Goal: Task Accomplishment & Management: Manage account settings

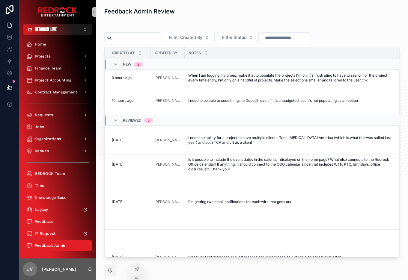
click at [151, 28] on div "scrollable content" at bounding box center [251, 26] width 295 height 3
click at [59, 129] on div "Jobs" at bounding box center [57, 127] width 62 height 10
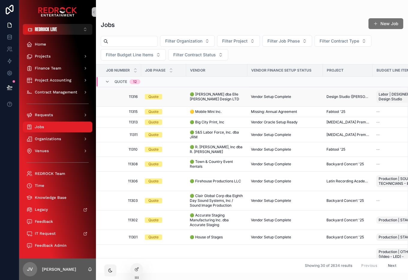
click at [131, 95] on span "11316" at bounding box center [120, 96] width 34 height 5
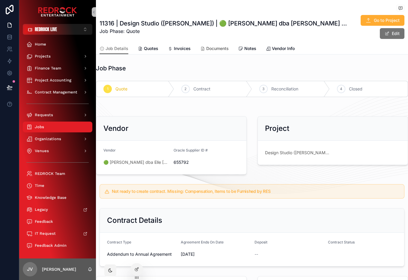
click at [208, 48] on span "Documents" at bounding box center [217, 49] width 22 height 6
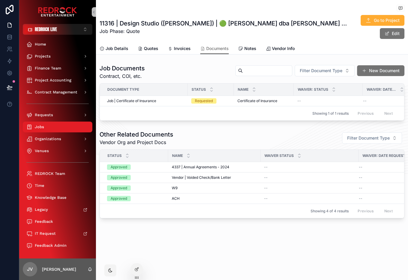
click at [187, 133] on div "Other Related Documents Vendor Org and Project Docs Filter Document Type" at bounding box center [252, 138] width 305 height 16
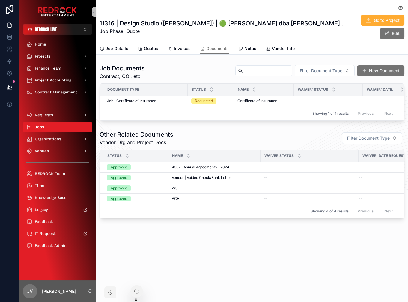
click at [197, 136] on div "Other Related Documents Vendor Org and Project Docs Filter Document Type" at bounding box center [252, 138] width 305 height 16
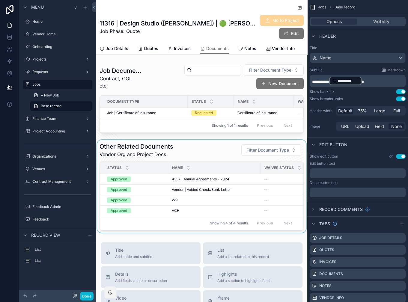
click at [191, 153] on div "scrollable content" at bounding box center [201, 186] width 211 height 93
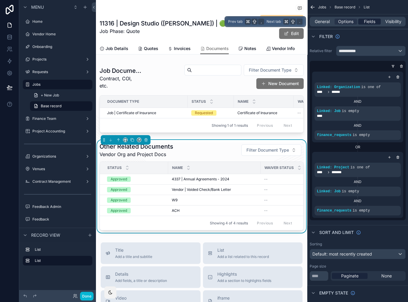
click at [364, 21] on span "Fields" at bounding box center [369, 22] width 11 height 6
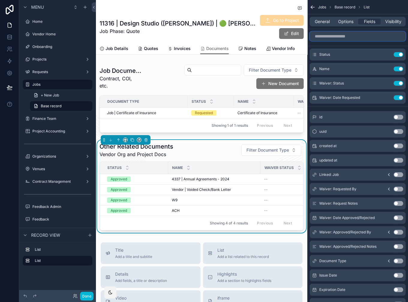
click at [352, 38] on input "scrollable content" at bounding box center [358, 36] width 96 height 10
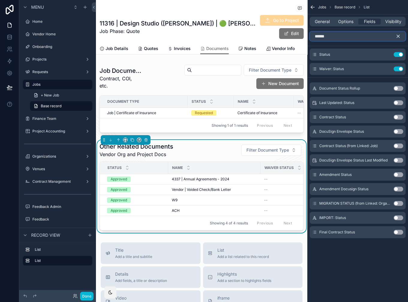
click at [322, 35] on input "******" at bounding box center [358, 36] width 96 height 10
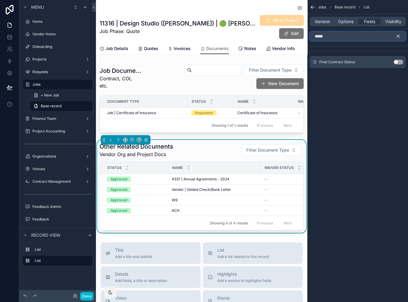
type input "*****"
click at [401, 63] on button "Use setting" at bounding box center [399, 62] width 10 height 5
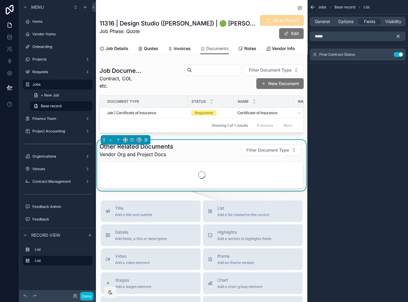
click at [398, 35] on icon "scrollable content" at bounding box center [398, 36] width 5 height 5
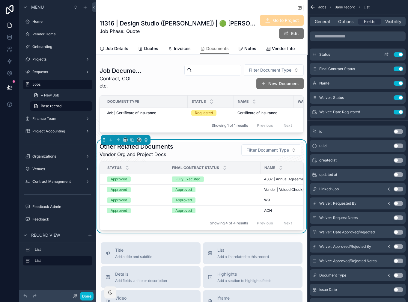
click at [398, 56] on button "Use setting" at bounding box center [399, 54] width 10 height 5
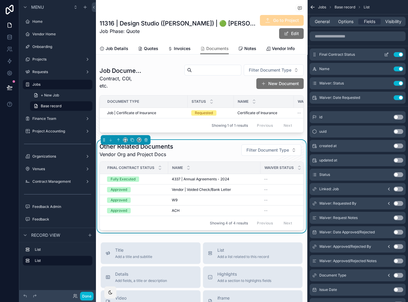
click at [386, 55] on icon "scrollable content" at bounding box center [386, 54] width 5 height 5
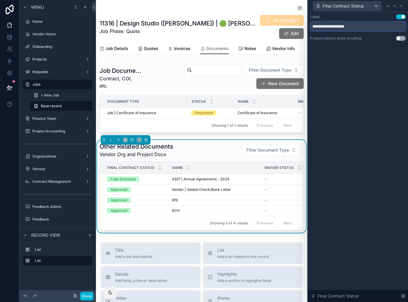
click at [338, 25] on input "**********" at bounding box center [357, 27] width 95 height 10
drag, startPoint x: 342, startPoint y: 27, endPoint x: 306, endPoint y: 27, distance: 36.6
click at [306, 27] on div "**********" at bounding box center [204, 151] width 408 height 302
type input "******"
click at [327, 94] on div "Label Use setting ****** Freeze column when scrolling Use setting Final Contrac…" at bounding box center [358, 157] width 100 height 290
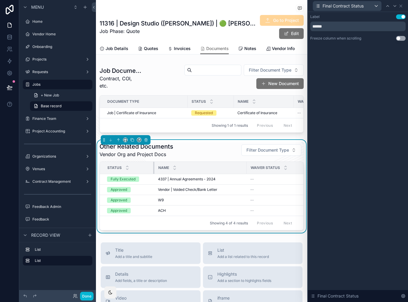
drag, startPoint x: 167, startPoint y: 166, endPoint x: 153, endPoint y: 166, distance: 13.8
click at [153, 166] on th "Status" at bounding box center [127, 168] width 55 height 12
click at [354, 92] on div "Label Use setting ****** Freeze column when scrolling Use setting Final Contrac…" at bounding box center [358, 157] width 100 height 290
click at [345, 64] on div "Label Use setting ****** Freeze column when scrolling Use setting Final Contrac…" at bounding box center [358, 157] width 100 height 290
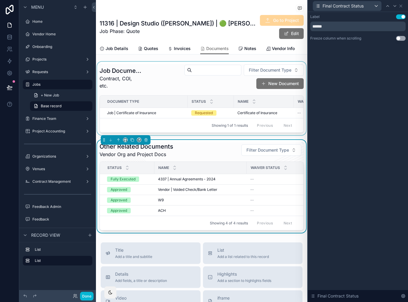
click at [154, 84] on div "scrollable content" at bounding box center [201, 98] width 211 height 73
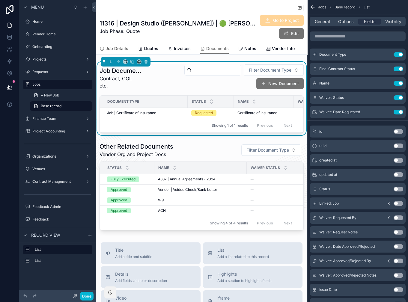
click at [115, 50] on span "Job Details" at bounding box center [117, 49] width 23 height 6
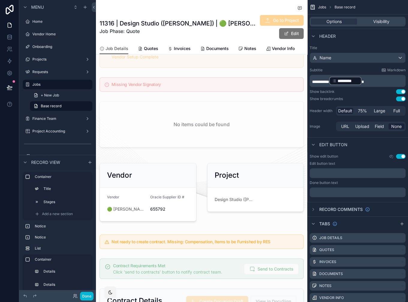
scroll to position [99, 0]
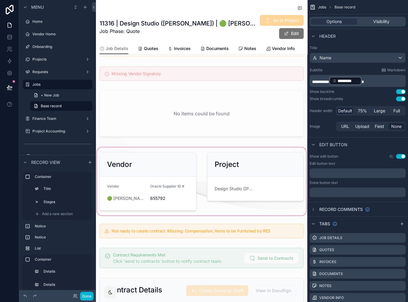
click at [128, 197] on div "scrollable content" at bounding box center [201, 181] width 211 height 70
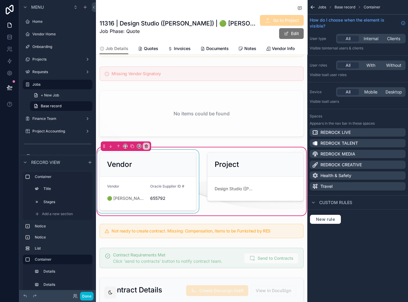
click at [126, 199] on div "scrollable content" at bounding box center [148, 181] width 104 height 63
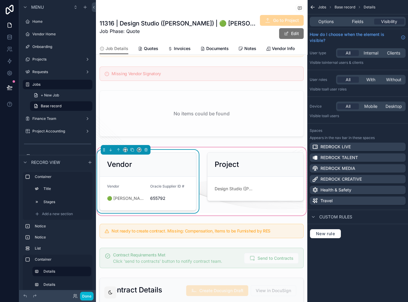
click at [126, 199] on span "🟢 Eleanor Pollock dba Elle Frances Design LTD" at bounding box center [126, 199] width 38 height 6
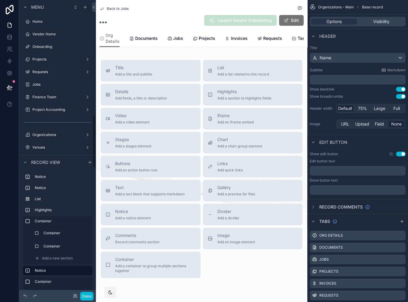
scroll to position [636, 0]
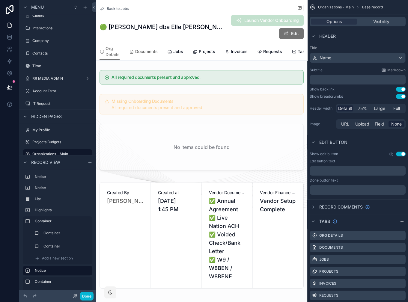
click at [153, 51] on span "Documents" at bounding box center [146, 52] width 22 height 6
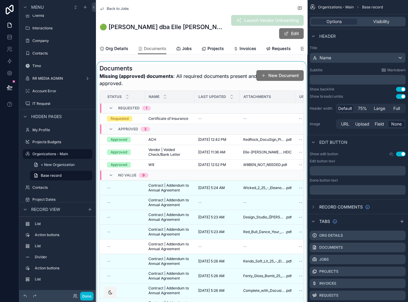
click at [184, 71] on div "scrollable content" at bounding box center [201, 191] width 211 height 259
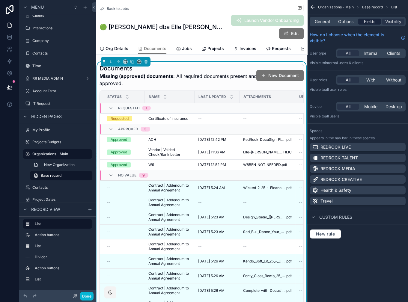
click at [369, 24] on span "Fields" at bounding box center [369, 22] width 11 height 6
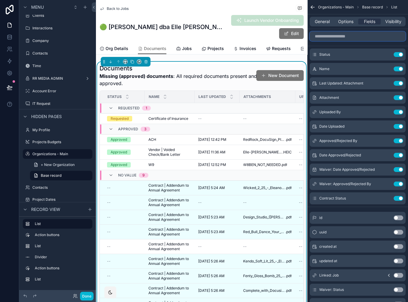
click at [356, 32] on input "scrollable content" at bounding box center [358, 36] width 96 height 10
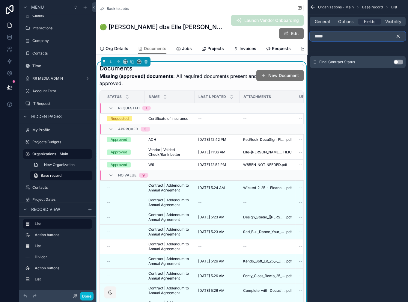
type input "*****"
click at [402, 61] on button "Use setting" at bounding box center [399, 62] width 10 height 5
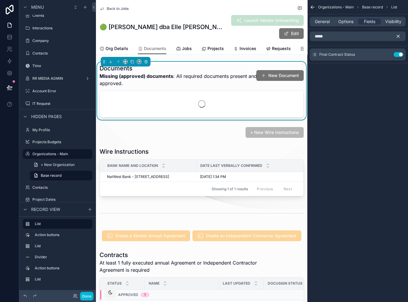
click at [400, 34] on icon "scrollable content" at bounding box center [398, 36] width 5 height 5
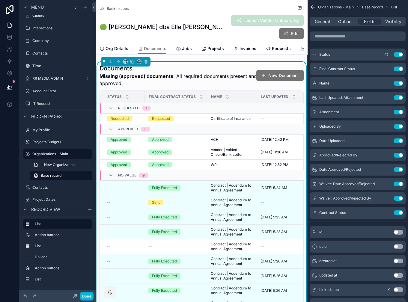
click at [399, 53] on button "Use setting" at bounding box center [399, 54] width 10 height 5
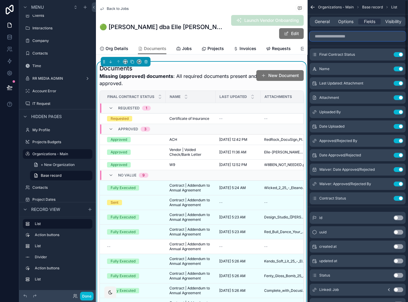
click at [328, 38] on input "scrollable content" at bounding box center [358, 36] width 96 height 10
click at [384, 55] on icon "scrollable content" at bounding box center [386, 54] width 5 height 5
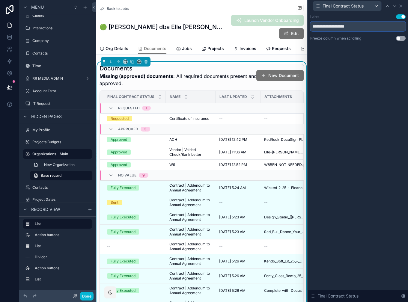
drag, startPoint x: 342, startPoint y: 28, endPoint x: 298, endPoint y: 25, distance: 43.3
click at [298, 25] on div "**********" at bounding box center [204, 151] width 408 height 302
type input "******"
click at [329, 88] on div "Label Use setting ****** Freeze column when scrolling Use setting Final Contrac…" at bounding box center [358, 157] width 100 height 290
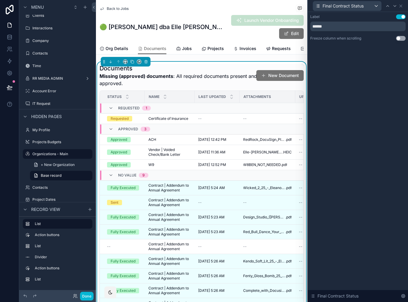
click at [333, 71] on div "Label Use setting ****** Freeze column when scrolling Use setting Final Contrac…" at bounding box center [358, 157] width 100 height 290
click at [363, 142] on div "Label Use setting ****** Freeze column when scrolling Use setting Final Contrac…" at bounding box center [358, 157] width 100 height 290
click at [7, 84] on button at bounding box center [9, 87] width 13 height 17
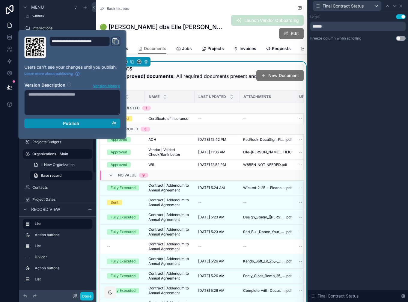
click at [87, 124] on div "Publish" at bounding box center [72, 123] width 88 height 5
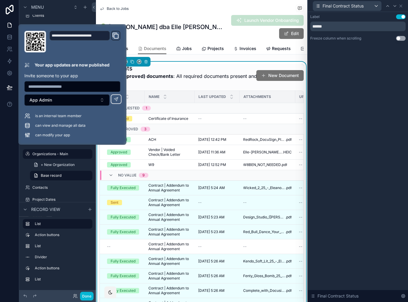
click at [354, 153] on div "Label Use setting ****** Freeze column when scrolling Use setting Final Contrac…" at bounding box center [358, 157] width 100 height 290
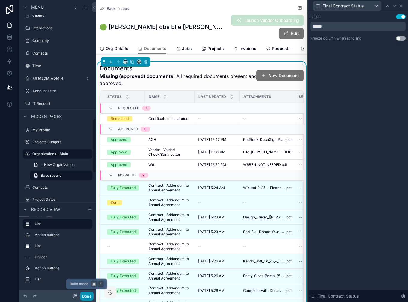
click at [87, 280] on button "Done" at bounding box center [86, 296] width 13 height 9
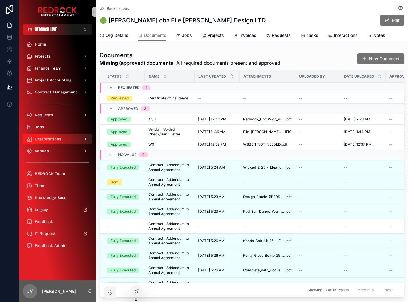
click at [46, 137] on span "Organizations" at bounding box center [48, 139] width 26 height 5
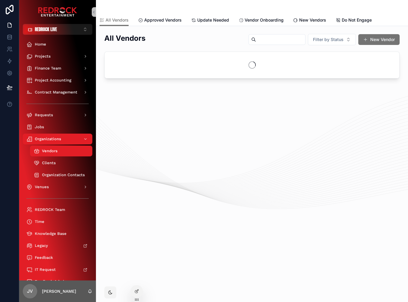
click at [277, 38] on input "scrollable content" at bounding box center [280, 39] width 49 height 8
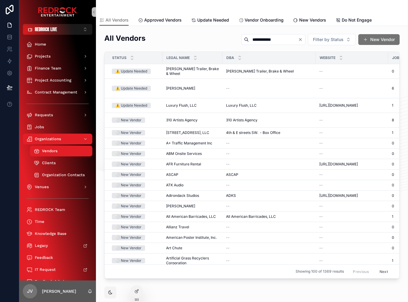
type input "**********"
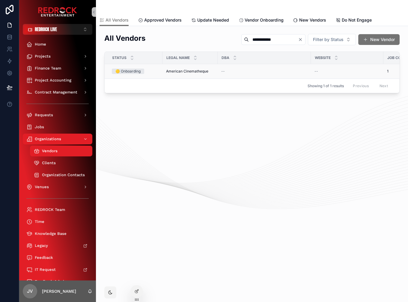
click at [196, 73] on span "American Cinematheque" at bounding box center [187, 71] width 42 height 5
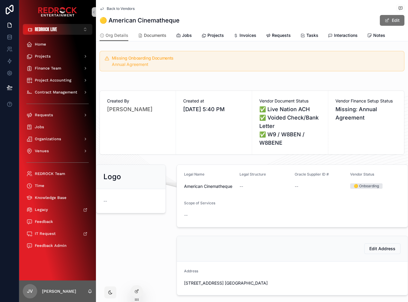
click at [163, 36] on span "Documents" at bounding box center [155, 35] width 22 height 6
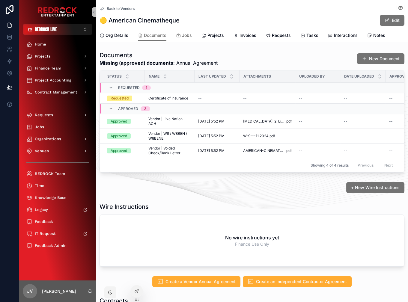
click at [189, 35] on span "Jobs" at bounding box center [187, 35] width 10 height 6
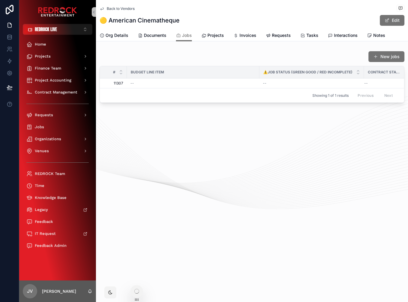
click at [259, 71] on th "⚠️Job Status (Green Good / Red Incomplete)" at bounding box center [311, 72] width 105 height 12
drag, startPoint x: 259, startPoint y: 71, endPoint x: 184, endPoint y: 72, distance: 74.4
click at [184, 72] on div "scrollable content" at bounding box center [185, 72] width 2 height 12
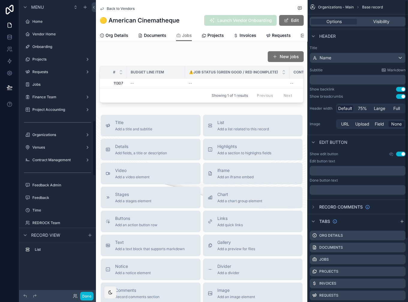
scroll to position [636, 0]
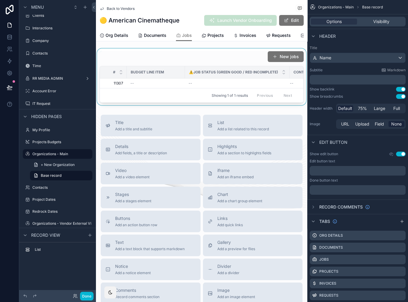
click at [198, 86] on div "scrollable content" at bounding box center [201, 77] width 211 height 57
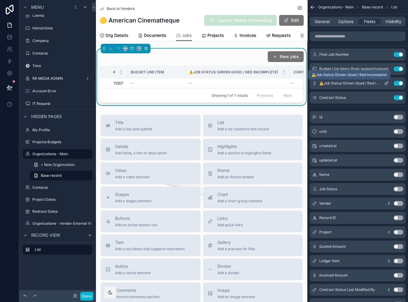
click at [322, 83] on span "⚠️Job Status (Green Good / Red Incomplete)" at bounding box center [349, 83] width 60 height 5
click at [383, 82] on button "scrollable content" at bounding box center [387, 83] width 10 height 5
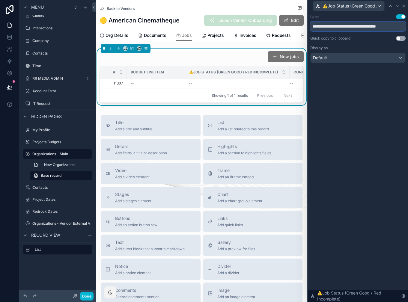
click at [315, 26] on input "**********" at bounding box center [357, 27] width 95 height 10
click at [343, 82] on div "**********" at bounding box center [358, 157] width 100 height 290
click at [352, 84] on div "**********" at bounding box center [358, 157] width 100 height 290
click at [402, 5] on icon at bounding box center [404, 6] width 5 height 5
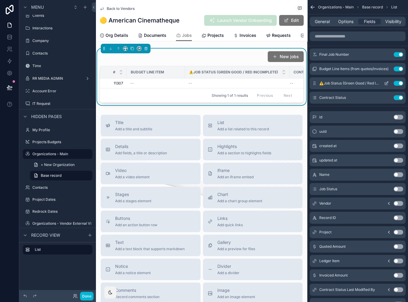
click at [397, 82] on button "Use setting" at bounding box center [399, 83] width 10 height 5
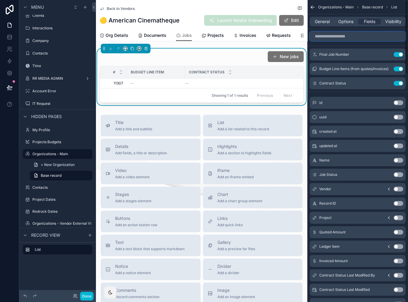
click at [343, 38] on input "scrollable content" at bounding box center [358, 36] width 96 height 10
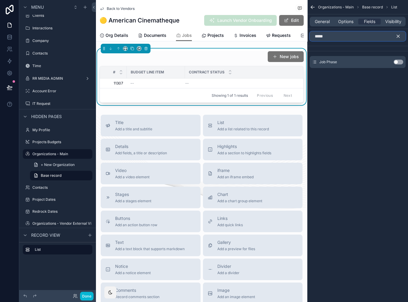
type input "*****"
click at [398, 60] on button "Use setting" at bounding box center [399, 62] width 10 height 5
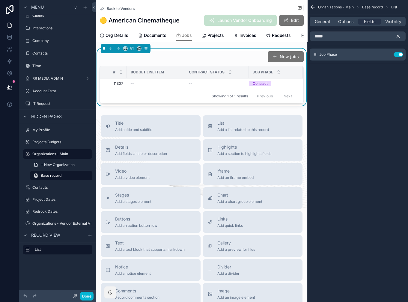
click at [398, 35] on icon "scrollable content" at bounding box center [398, 36] width 3 height 3
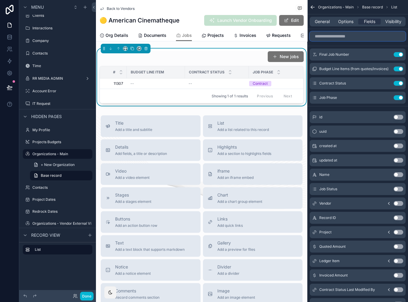
click at [349, 40] on input "scrollable content" at bounding box center [358, 36] width 96 height 10
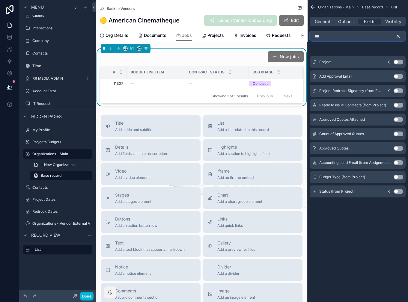
type input "***"
click at [397, 62] on button "Use setting" at bounding box center [399, 62] width 10 height 5
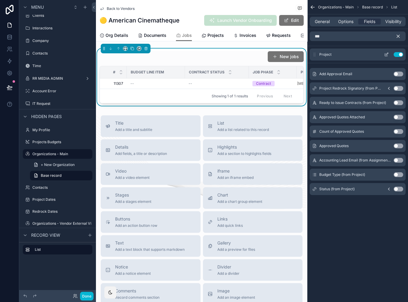
click at [388, 53] on icon "scrollable content" at bounding box center [387, 54] width 2 height 2
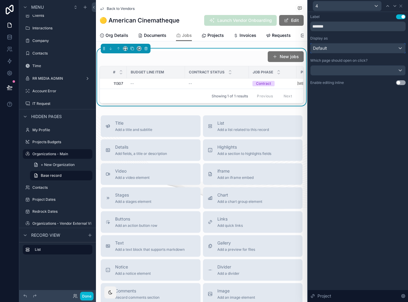
click at [396, 48] on div "Default" at bounding box center [358, 48] width 95 height 10
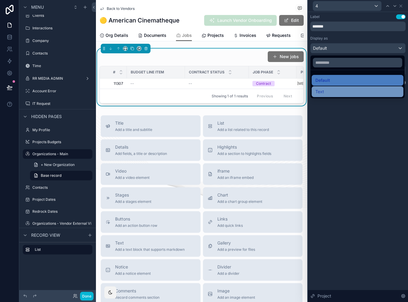
drag, startPoint x: 373, startPoint y: 85, endPoint x: 369, endPoint y: 89, distance: 4.9
click at [369, 89] on ul "Default Text" at bounding box center [358, 84] width 94 height 28
click at [369, 89] on div "Text" at bounding box center [357, 91] width 85 height 7
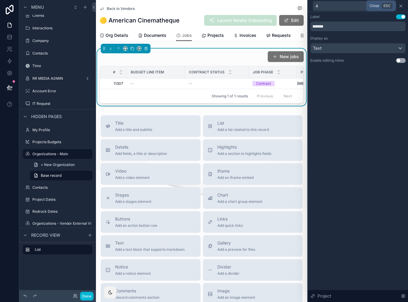
click at [403, 5] on icon at bounding box center [401, 6] width 5 height 5
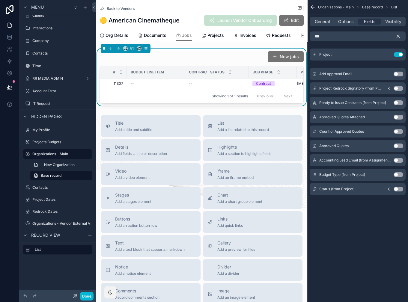
click at [396, 39] on icon "scrollable content" at bounding box center [398, 36] width 5 height 5
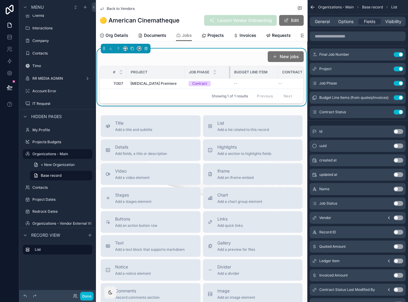
drag, startPoint x: 248, startPoint y: 70, endPoint x: 229, endPoint y: 70, distance: 18.6
click at [229, 70] on div "scrollable content" at bounding box center [230, 72] width 2 height 12
click at [86, 280] on button "Done" at bounding box center [86, 296] width 13 height 9
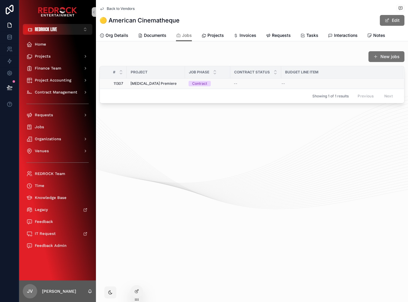
click at [160, 82] on span "Spinal Tap Premiere" at bounding box center [153, 83] width 46 height 5
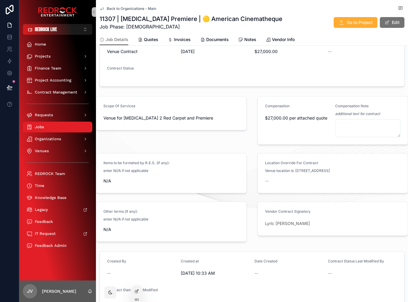
scroll to position [105, 0]
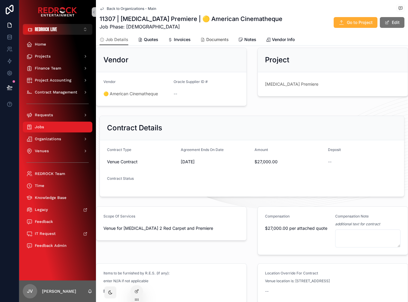
click at [211, 42] on span "Documents" at bounding box center [217, 40] width 22 height 6
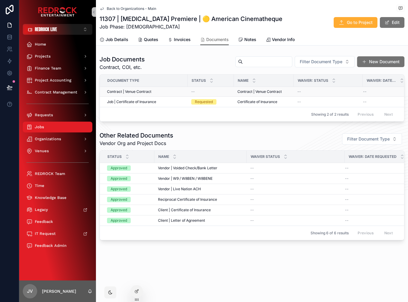
click at [148, 91] on span "Contract | Venue Contract" at bounding box center [129, 91] width 44 height 5
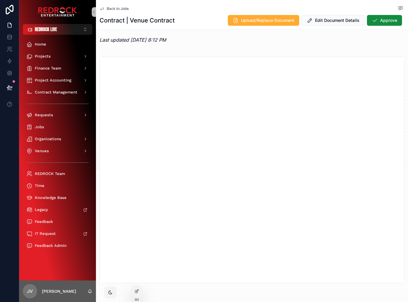
scroll to position [251, 0]
click at [193, 15] on div "Contract | Venue Contract Upload/Replace Document Edit Document Details Approve" at bounding box center [252, 20] width 305 height 11
click at [171, 14] on div "Back to Jobs Documents Contract | Venue Contract Contract | Venue Contract Uplo…" at bounding box center [252, 15] width 305 height 30
click at [174, 18] on div "Contract | Venue Contract Upload/Replace Document Edit Document Details Approve" at bounding box center [252, 20] width 305 height 11
click at [122, 10] on span "Back to Jobs" at bounding box center [118, 8] width 22 height 5
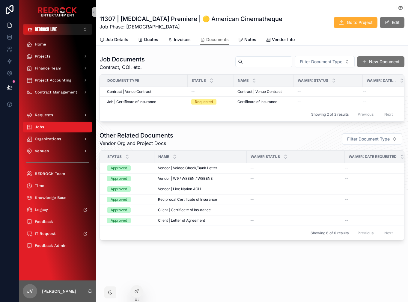
click at [149, 90] on span "Contract | Venue Contract" at bounding box center [129, 91] width 44 height 5
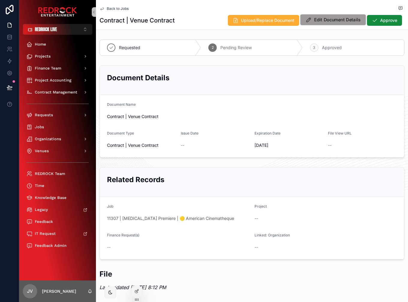
click at [350, 23] on button "Edit Document Details" at bounding box center [333, 19] width 66 height 11
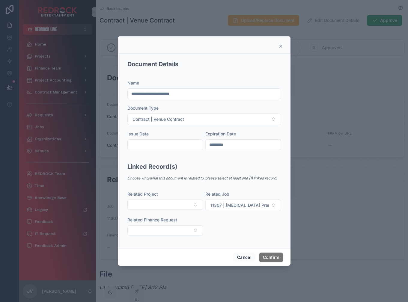
click at [282, 46] on icon at bounding box center [280, 46] width 5 height 5
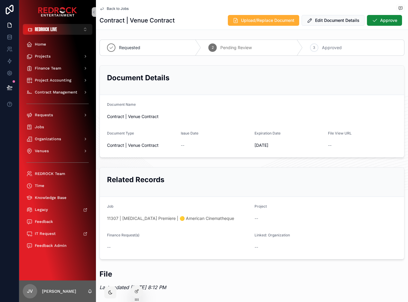
click at [265, 81] on h2 "Document Details" at bounding box center [252, 78] width 290 height 10
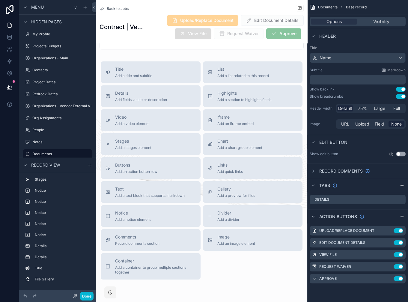
scroll to position [645, 0]
click at [171, 244] on div "Comments Record comments section" at bounding box center [151, 240] width 90 height 12
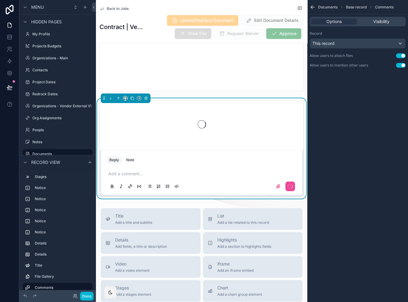
scroll to position [599, 0]
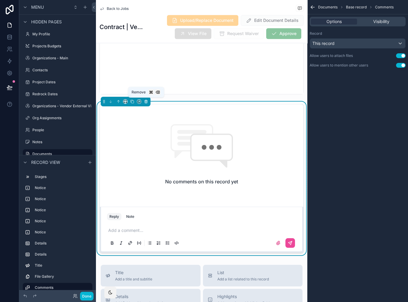
click at [145, 100] on icon "scrollable content" at bounding box center [146, 102] width 4 height 4
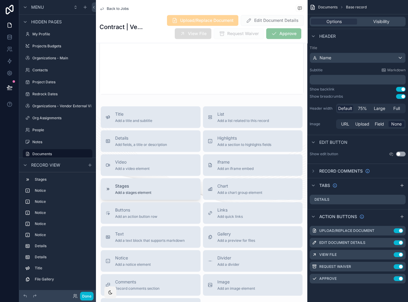
click at [155, 189] on div "Stages Add a stages element" at bounding box center [151, 189] width 90 height 12
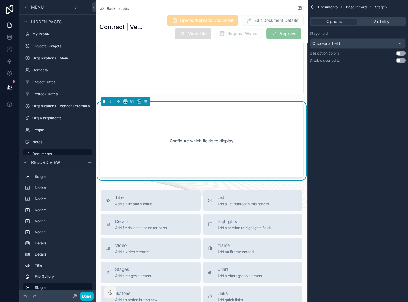
scroll to position [588, 0]
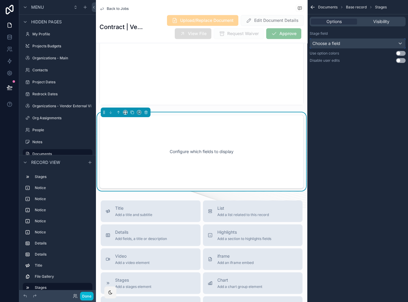
click at [377, 42] on div "Choose a field" at bounding box center [357, 44] width 95 height 10
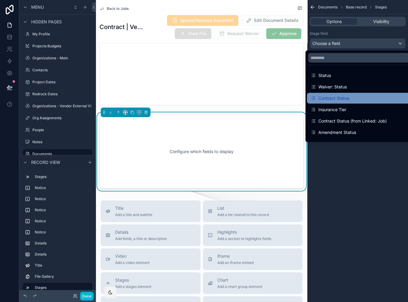
click at [340, 99] on div "Contract Status" at bounding box center [330, 98] width 39 height 7
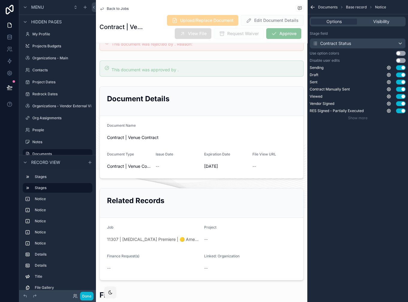
scroll to position [0, 0]
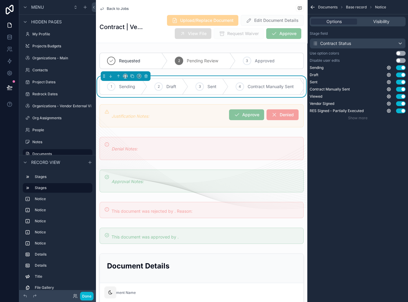
click at [345, 160] on div "Documents Base record Notice Options Visibility Stage field Contract Status Use…" at bounding box center [357, 151] width 101 height 302
click at [346, 143] on div "Documents Base record Notice Options Visibility Stage field Contract Status Use…" at bounding box center [357, 151] width 101 height 302
click at [390, 88] on icon "scrollable content" at bounding box center [389, 90] width 4 height 4
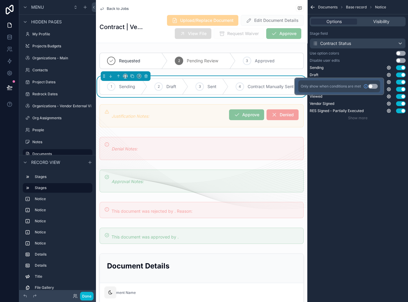
click at [372, 86] on button "Use setting" at bounding box center [373, 86] width 10 height 5
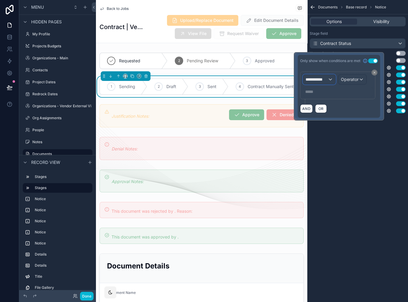
click at [322, 82] on span "**********" at bounding box center [317, 79] width 22 height 6
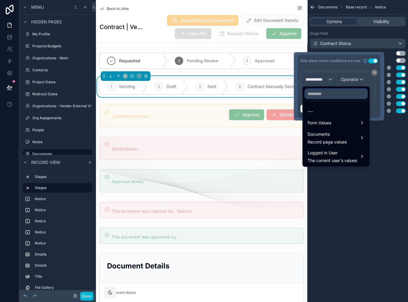
click at [328, 90] on input "text" at bounding box center [336, 94] width 62 height 10
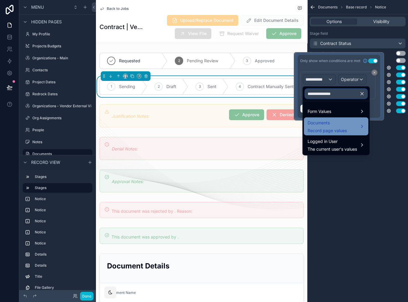
type input "**********"
click at [337, 124] on span "Documents" at bounding box center [327, 122] width 39 height 7
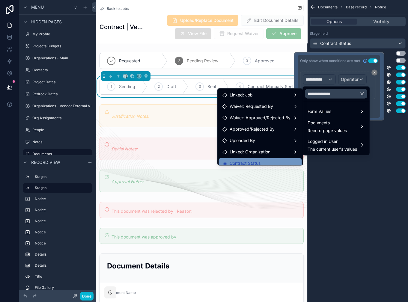
click at [270, 161] on div "Contract Status" at bounding box center [260, 163] width 76 height 7
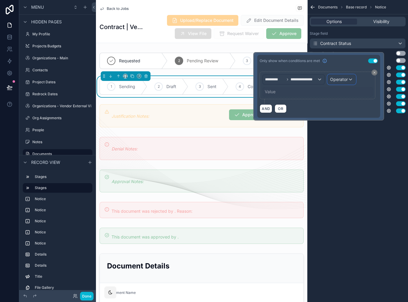
click at [334, 79] on span "Operator" at bounding box center [339, 79] width 18 height 5
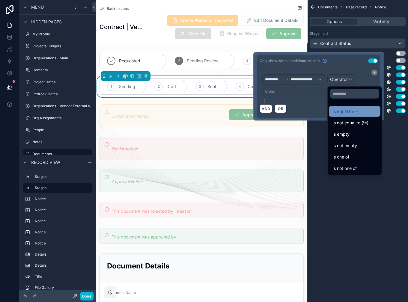
click at [342, 111] on span "Is equal to (=)" at bounding box center [346, 111] width 27 height 7
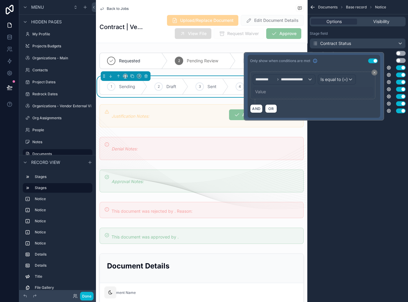
click at [283, 92] on div "Value" at bounding box center [313, 92] width 120 height 10
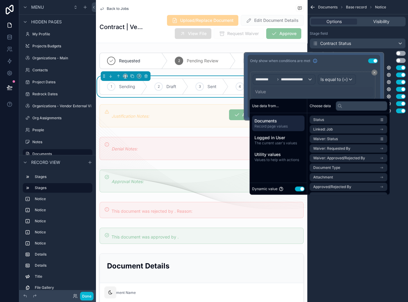
click at [302, 190] on button "Use setting" at bounding box center [300, 189] width 10 height 5
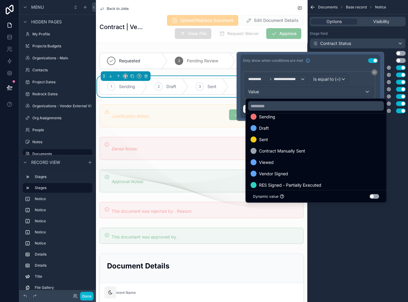
scroll to position [4, 0]
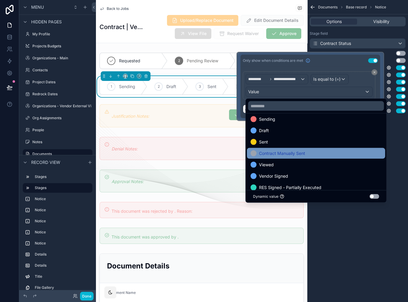
click at [291, 153] on span "Contract Manually Sent" at bounding box center [282, 153] width 46 height 7
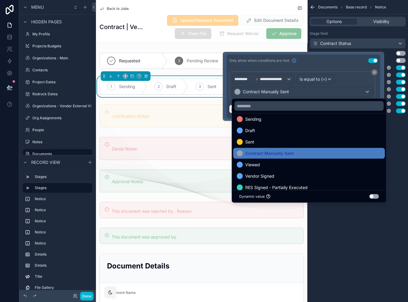
click at [351, 246] on div "Documents Base record Notice Options Visibility Stage field Contract Status Use…" at bounding box center [357, 151] width 101 height 302
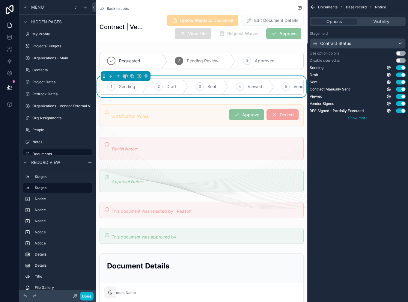
click at [365, 118] on span "Show more" at bounding box center [357, 118] width 19 height 4
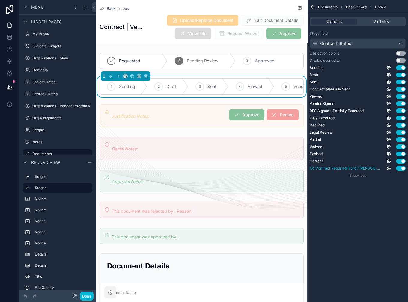
click at [399, 167] on button "Use setting" at bounding box center [401, 168] width 10 height 5
click at [401, 160] on button "Use setting" at bounding box center [401, 161] width 10 height 5
click at [402, 154] on button "Use setting" at bounding box center [401, 154] width 10 height 5
click at [403, 145] on button "Use setting" at bounding box center [401, 147] width 10 height 5
click at [403, 140] on button "Use setting" at bounding box center [401, 139] width 10 height 5
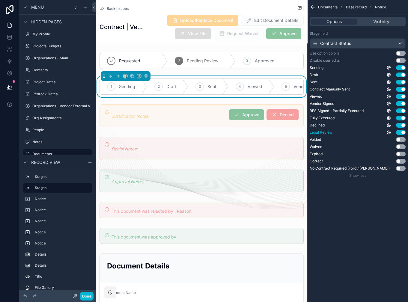
click at [403, 132] on button "Use setting" at bounding box center [401, 132] width 10 height 5
click at [403, 124] on button "Use setting" at bounding box center [401, 125] width 10 height 5
click at [345, 241] on div "Documents Base record Notice Options Visibility Stage field Contract Status Use…" at bounding box center [357, 151] width 101 height 302
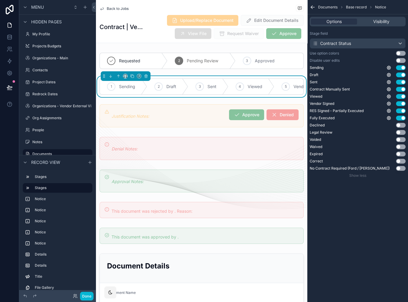
click at [345, 241] on div "Documents Base record Notice Options Visibility Stage field Contract Status Use…" at bounding box center [357, 151] width 101 height 302
click at [345, 242] on div "Documents Base record Notice Options Visibility Stage field Contract Status Use…" at bounding box center [357, 151] width 101 height 302
click at [147, 77] on icon "scrollable content" at bounding box center [146, 76] width 2 height 2
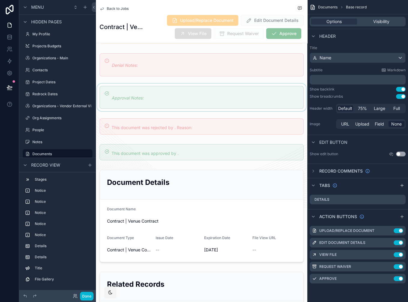
scroll to position [0, 0]
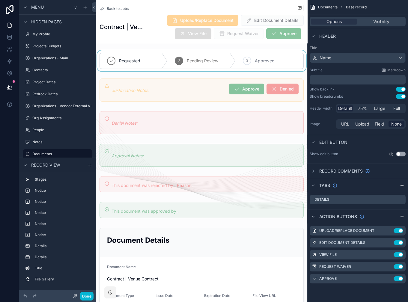
click at [173, 70] on div "scrollable content" at bounding box center [201, 60] width 211 height 21
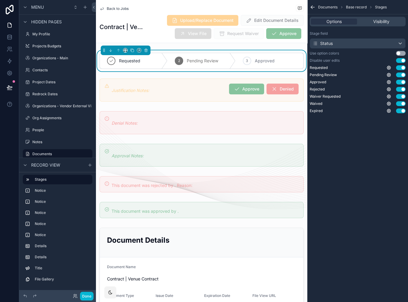
click at [383, 25] on div "Options Visibility" at bounding box center [358, 22] width 96 height 10
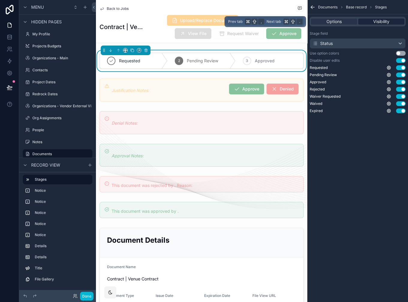
click at [381, 21] on span "Visibility" at bounding box center [381, 22] width 16 height 6
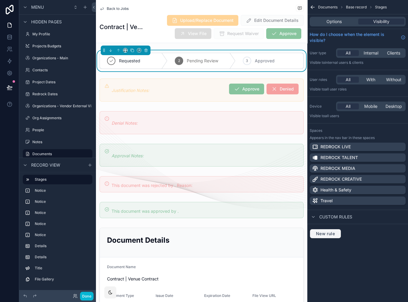
click at [330, 232] on span "New rule" at bounding box center [326, 233] width 24 height 5
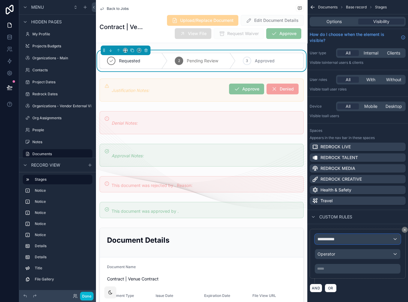
click at [330, 239] on span "**********" at bounding box center [329, 239] width 22 height 6
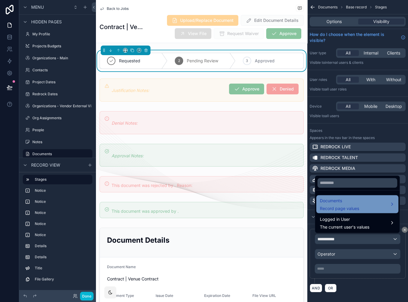
click at [348, 200] on span "Documents" at bounding box center [339, 200] width 39 height 7
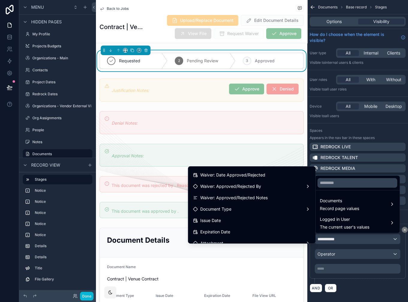
scroll to position [93, 0]
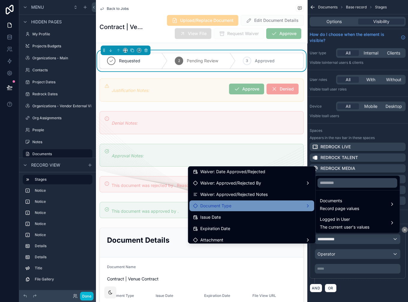
click at [252, 208] on div "Document Type" at bounding box center [252, 205] width 118 height 7
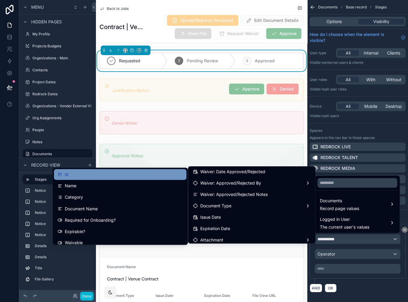
click at [155, 178] on div "id" at bounding box center [120, 174] width 133 height 11
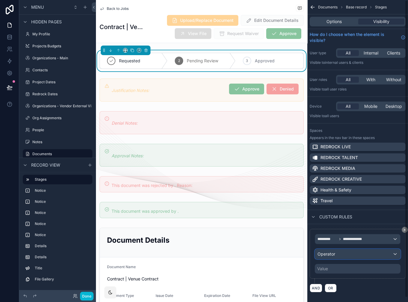
click at [339, 254] on div "Operator" at bounding box center [357, 255] width 85 height 10
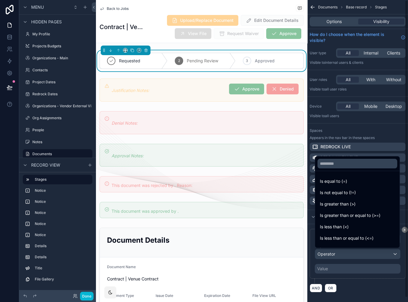
click at [362, 280] on div "scrollable content" at bounding box center [204, 151] width 408 height 302
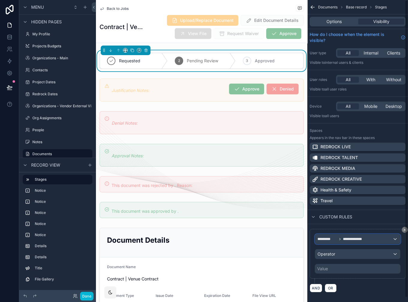
click at [354, 238] on span "**********" at bounding box center [356, 239] width 27 height 5
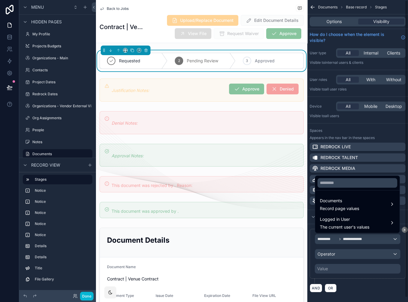
click at [349, 249] on div "scrollable content" at bounding box center [204, 151] width 408 height 302
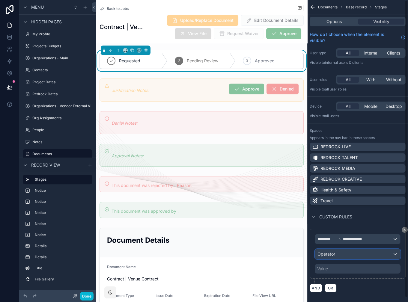
click at [347, 252] on div "Operator" at bounding box center [357, 255] width 85 height 10
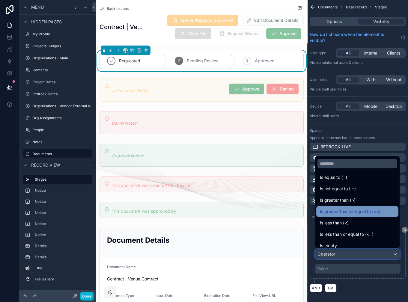
scroll to position [0, 0]
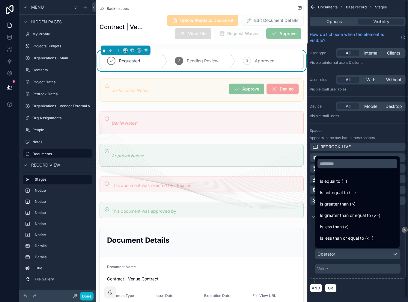
click at [354, 280] on div "scrollable content" at bounding box center [204, 151] width 408 height 302
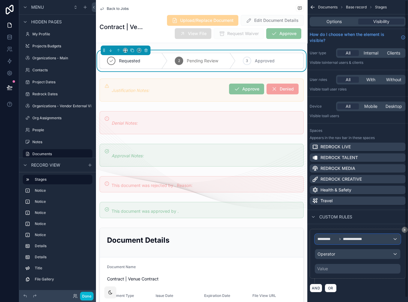
click at [364, 241] on span "**********" at bounding box center [356, 239] width 27 height 5
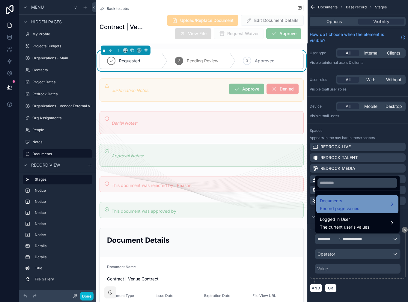
click at [352, 210] on span "Record page values" at bounding box center [339, 208] width 39 height 6
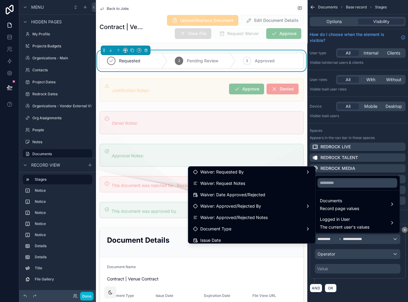
scroll to position [70, 0]
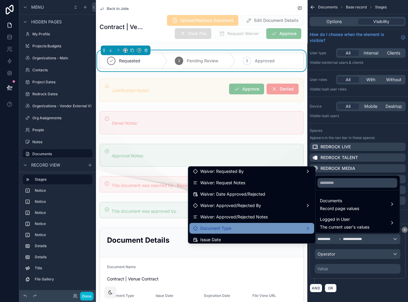
click at [242, 229] on div "Document Type" at bounding box center [252, 228] width 118 height 7
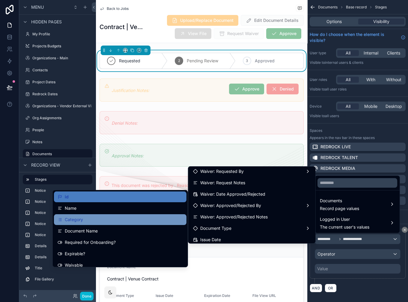
click at [103, 222] on div "Category" at bounding box center [120, 219] width 125 height 7
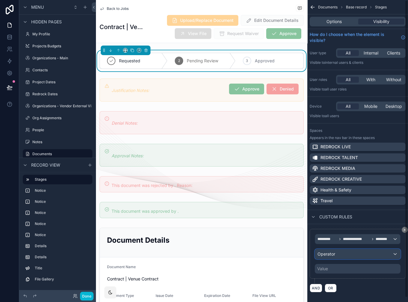
click at [352, 253] on div "Operator" at bounding box center [357, 255] width 85 height 10
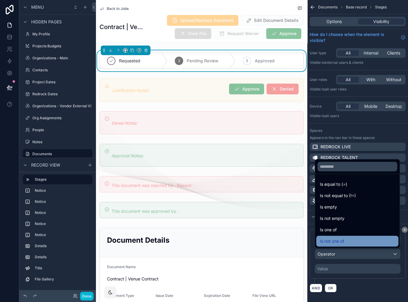
click at [347, 238] on div "Is not one of" at bounding box center [357, 241] width 82 height 11
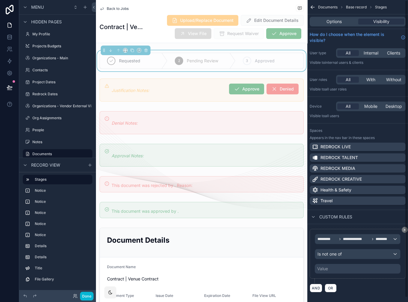
click at [357, 267] on div "Value" at bounding box center [358, 269] width 86 height 10
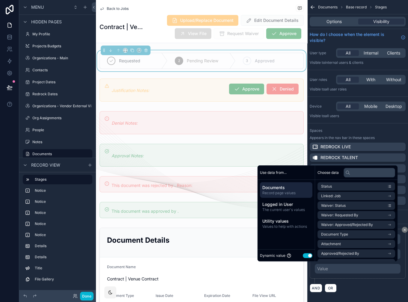
click at [306, 256] on button "Use setting" at bounding box center [308, 255] width 10 height 5
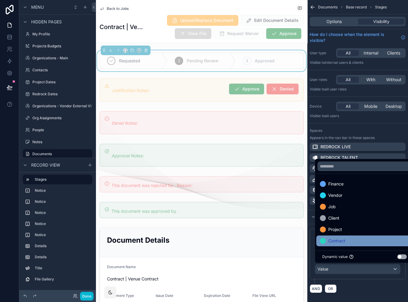
click at [346, 240] on div "Contract" at bounding box center [364, 241] width 89 height 7
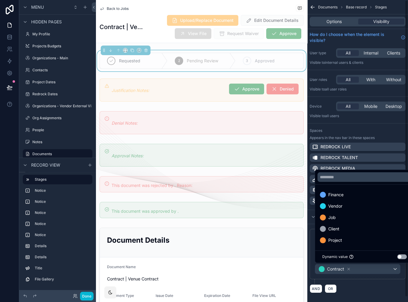
click at [355, 280] on div "AND OR" at bounding box center [358, 288] width 96 height 9
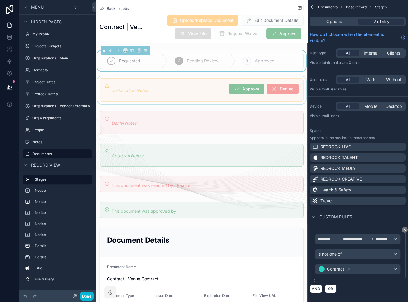
click at [201, 82] on div "scrollable content" at bounding box center [201, 90] width 211 height 28
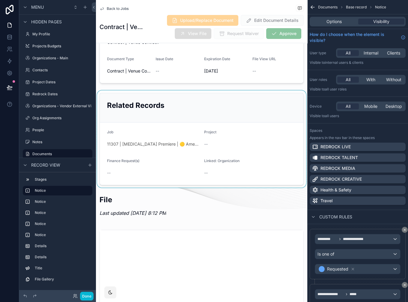
scroll to position [237, 0]
click at [173, 106] on div "scrollable content" at bounding box center [201, 139] width 211 height 97
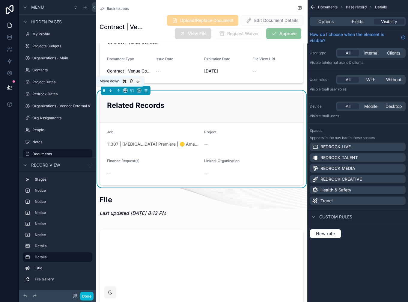
click at [111, 91] on icon "scrollable content" at bounding box center [111, 91] width 1 height 1
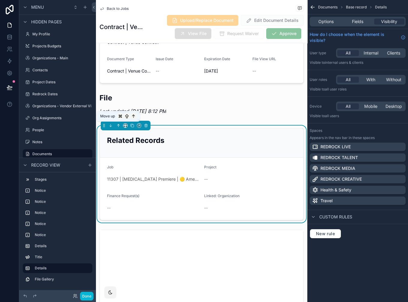
click at [118, 124] on icon "scrollable content" at bounding box center [118, 124] width 1 height 1
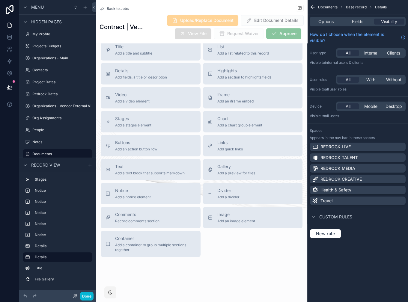
scroll to position [667, 0]
click at [152, 73] on div "Details Add fields, a title or description" at bounding box center [141, 73] width 52 height 12
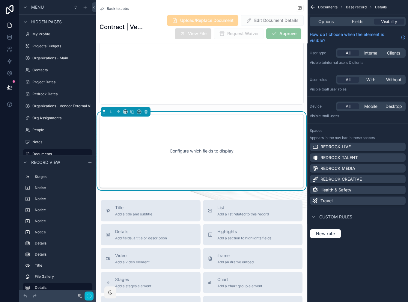
scroll to position [588, 0]
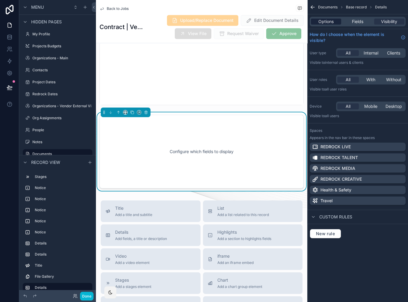
click at [328, 19] on span "Options" at bounding box center [325, 22] width 15 height 6
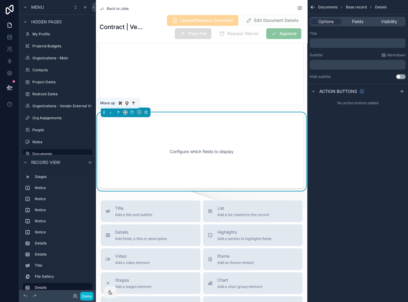
click at [117, 112] on icon "scrollable content" at bounding box center [118, 112] width 4 height 4
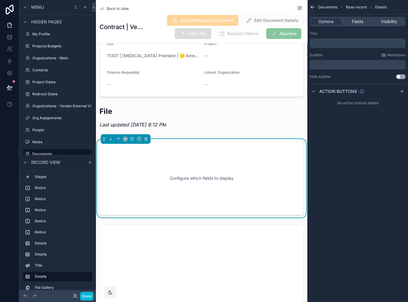
scroll to position [323, 0]
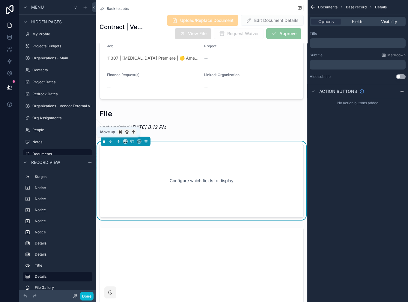
click at [119, 139] on icon "scrollable content" at bounding box center [118, 141] width 4 height 4
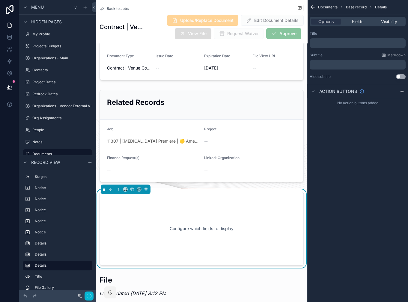
scroll to position [236, 0]
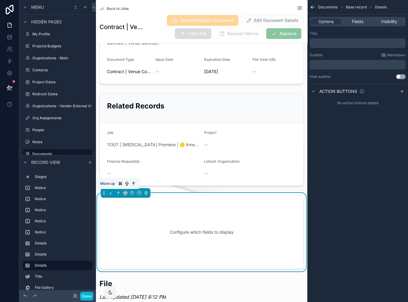
click at [118, 194] on icon "scrollable content" at bounding box center [118, 193] width 4 height 4
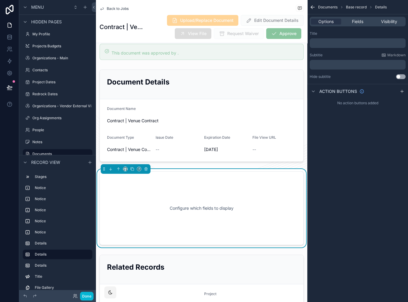
scroll to position [158, 0]
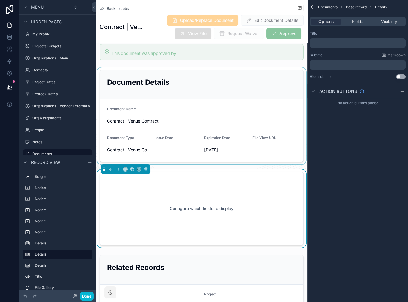
click at [185, 109] on div "scrollable content" at bounding box center [201, 115] width 211 height 97
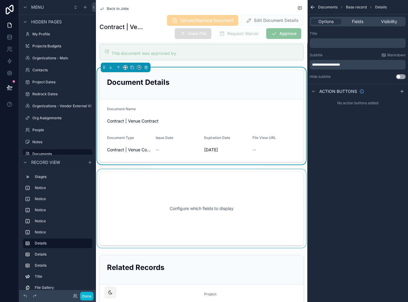
click at [188, 208] on div "scrollable content" at bounding box center [201, 208] width 211 height 79
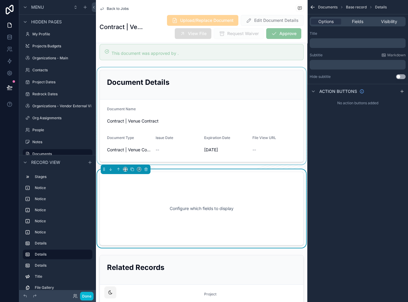
click at [192, 100] on div "scrollable content" at bounding box center [201, 115] width 211 height 97
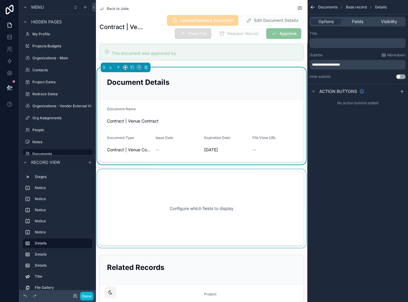
click at [360, 17] on div "Options Fields Visibility" at bounding box center [358, 22] width 96 height 10
click at [356, 22] on span "Fields" at bounding box center [357, 22] width 11 height 6
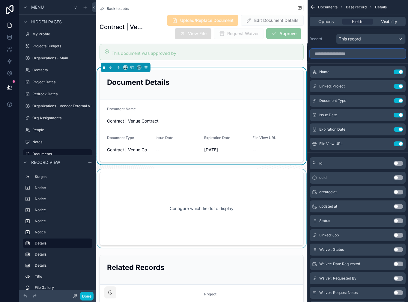
click at [346, 52] on input "scrollable content" at bounding box center [358, 54] width 96 height 10
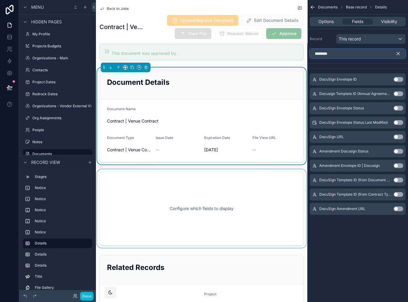
type input "********"
click at [399, 137] on button "Use setting" at bounding box center [399, 137] width 10 height 5
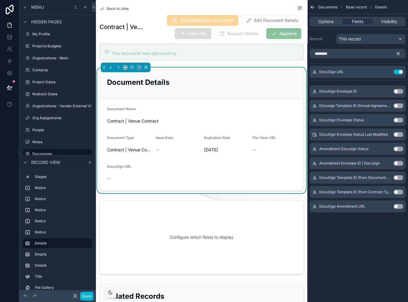
click at [398, 53] on icon "scrollable content" at bounding box center [398, 53] width 3 height 3
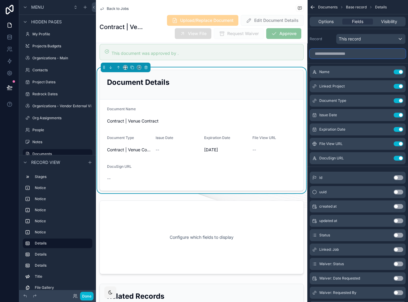
click at [341, 50] on input "scrollable content" at bounding box center [358, 54] width 96 height 10
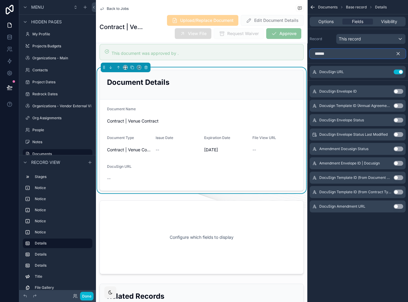
type input "******"
click at [399, 90] on button "Use setting" at bounding box center [399, 91] width 10 height 5
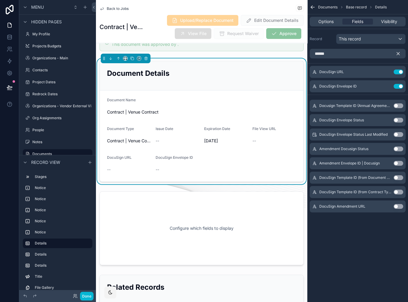
scroll to position [166, 0]
click at [400, 87] on button "Use setting" at bounding box center [399, 86] width 10 height 5
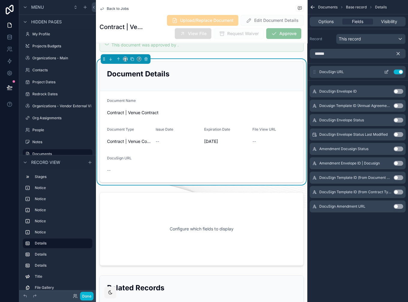
click at [386, 71] on icon "scrollable content" at bounding box center [386, 72] width 5 height 5
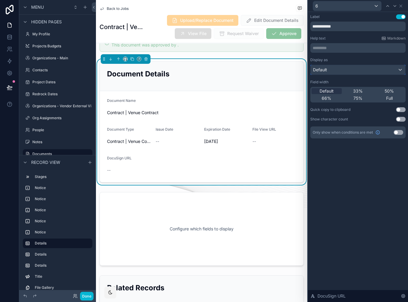
click at [349, 71] on div "Default" at bounding box center [358, 70] width 95 height 10
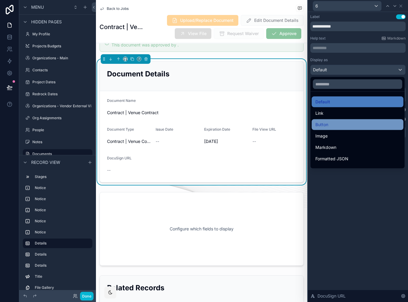
click at [339, 122] on div "Button" at bounding box center [357, 124] width 85 height 7
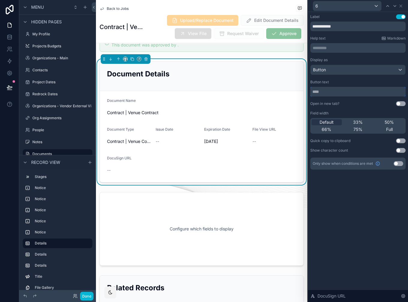
click at [327, 94] on input "text" at bounding box center [357, 92] width 95 height 10
type input "**********"
click at [401, 163] on button "Use setting" at bounding box center [399, 163] width 10 height 5
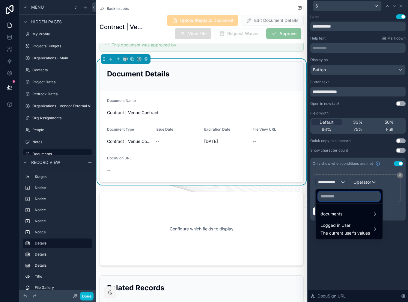
click at [339, 200] on input "text" at bounding box center [349, 197] width 62 height 10
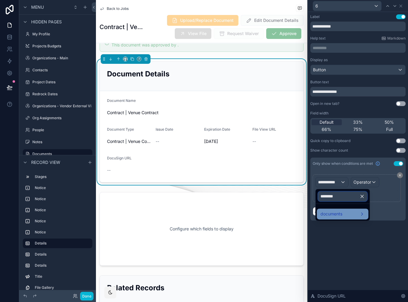
type input "********"
click at [344, 214] on div "documents" at bounding box center [343, 214] width 44 height 7
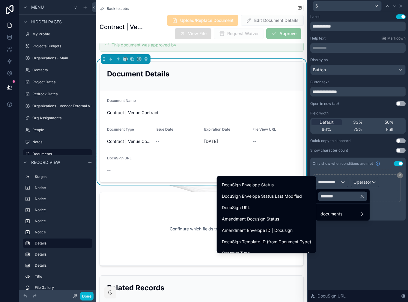
scroll to position [55, 0]
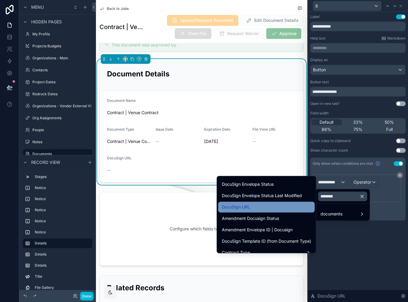
click at [269, 209] on div "DocuSign URL" at bounding box center [266, 207] width 89 height 7
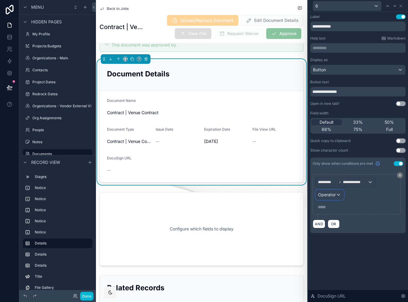
click at [336, 193] on div "Operator" at bounding box center [330, 195] width 28 height 10
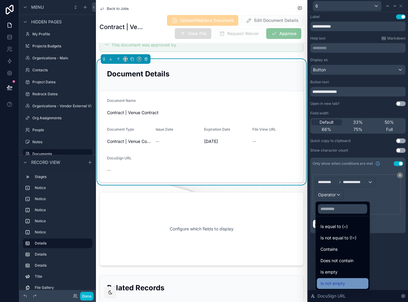
click at [331, 280] on span "Is not empty" at bounding box center [333, 283] width 25 height 7
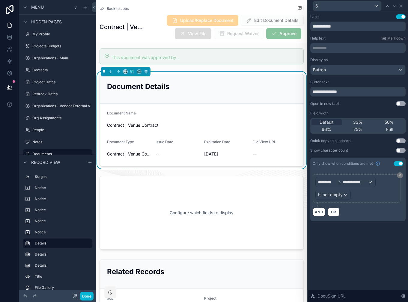
scroll to position [155, 0]
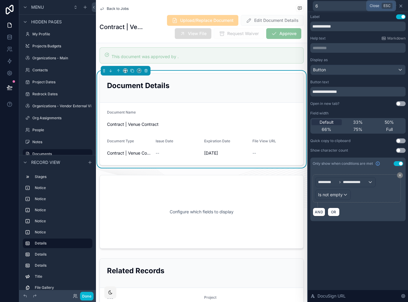
click at [402, 4] on icon at bounding box center [401, 6] width 5 height 5
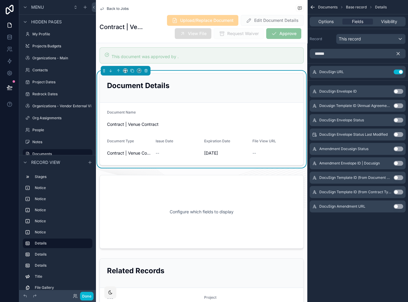
click at [334, 225] on div "Documents Base record Details Options Fields Visibility Record This record ****…" at bounding box center [357, 114] width 101 height 229
click at [400, 51] on icon "scrollable content" at bounding box center [398, 53] width 5 height 5
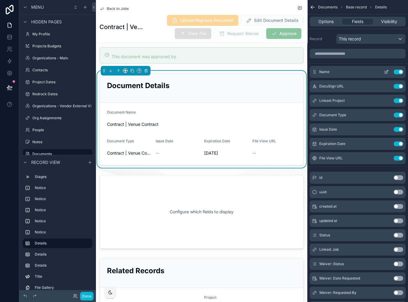
click at [385, 70] on icon "scrollable content" at bounding box center [386, 72] width 5 height 5
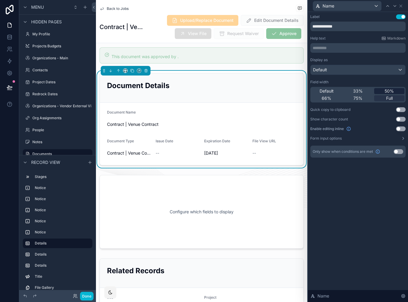
click at [382, 88] on div "50%" at bounding box center [389, 91] width 30 height 6
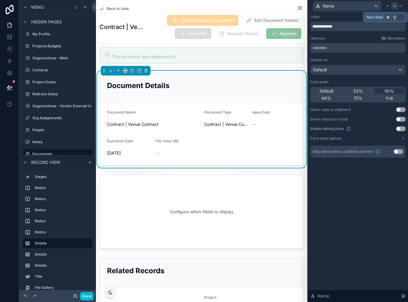
click at [395, 7] on icon at bounding box center [395, 6] width 5 height 5
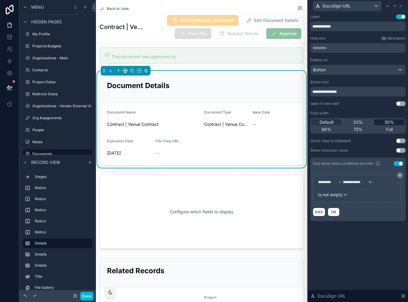
click at [383, 120] on div "50%" at bounding box center [389, 122] width 30 height 6
click at [394, 5] on icon at bounding box center [395, 6] width 5 height 5
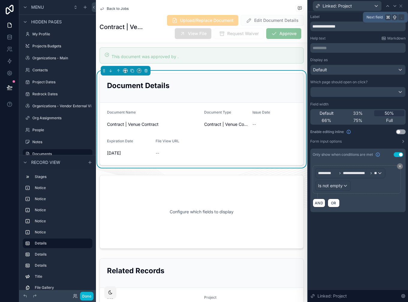
click at [394, 5] on icon at bounding box center [395, 6] width 5 height 5
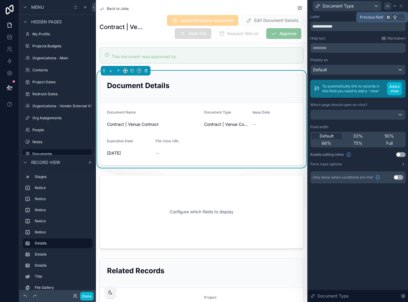
click at [389, 4] on icon at bounding box center [387, 6] width 5 height 5
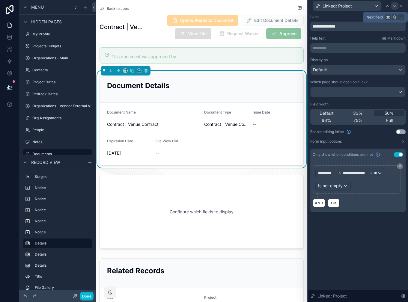
click at [394, 4] on icon at bounding box center [395, 6] width 5 height 5
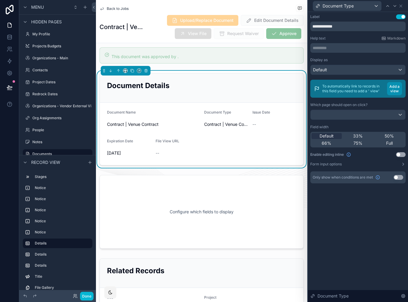
click at [393, 87] on button "Add a view" at bounding box center [394, 88] width 15 height 13
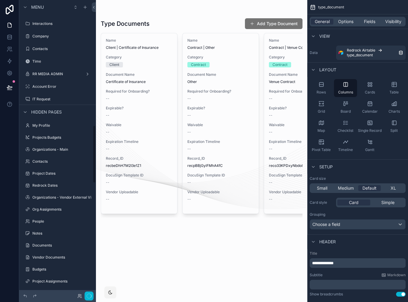
scroll to position [634, 0]
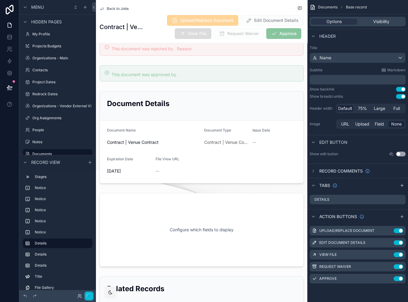
scroll to position [138, 0]
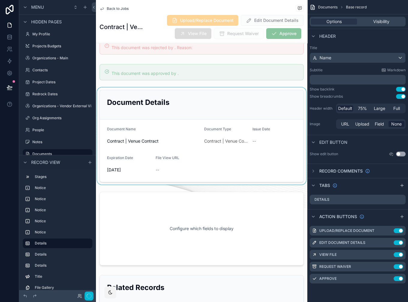
click at [212, 107] on div "scrollable content" at bounding box center [201, 136] width 211 height 97
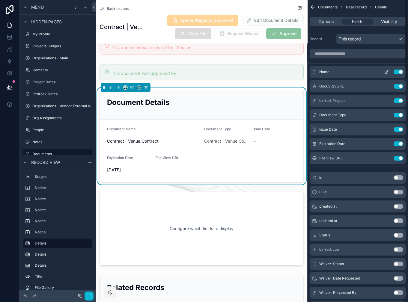
click at [385, 71] on icon "scrollable content" at bounding box center [386, 72] width 3 height 3
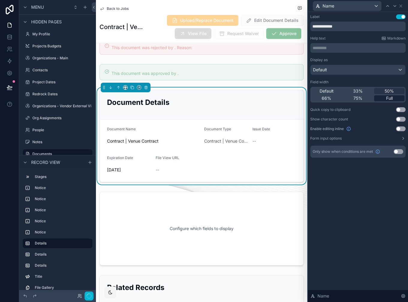
click at [384, 97] on div "Full" at bounding box center [389, 98] width 30 height 6
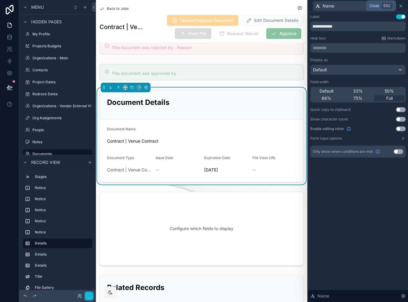
click at [401, 5] on icon at bounding box center [401, 6] width 2 height 2
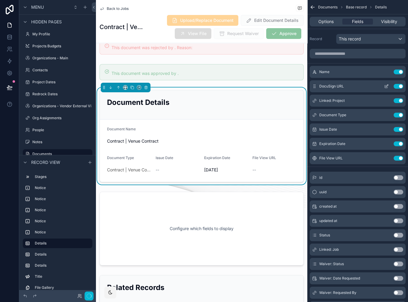
click at [386, 87] on icon "scrollable content" at bounding box center [386, 86] width 5 height 5
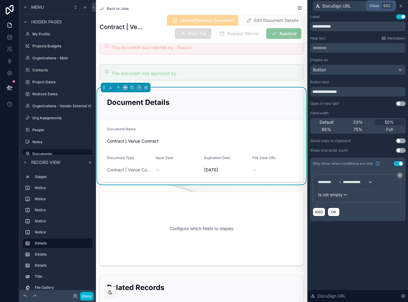
click at [402, 5] on icon at bounding box center [401, 6] width 5 height 5
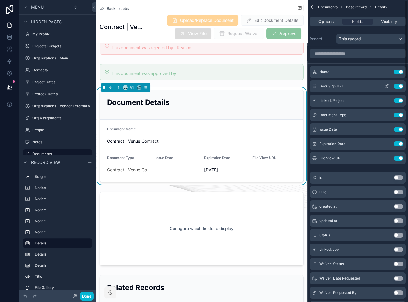
click at [399, 86] on button "Use setting" at bounding box center [399, 86] width 10 height 5
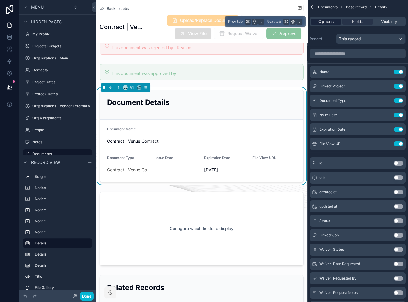
click at [330, 19] on span "Options" at bounding box center [325, 22] width 15 height 6
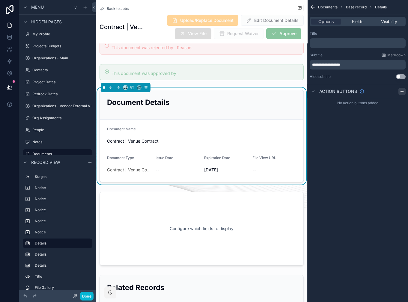
click at [402, 92] on icon "scrollable content" at bounding box center [402, 91] width 5 height 5
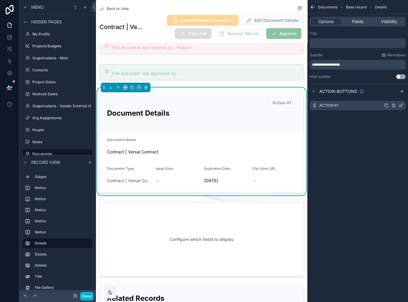
click at [401, 105] on icon "scrollable content" at bounding box center [401, 105] width 5 height 5
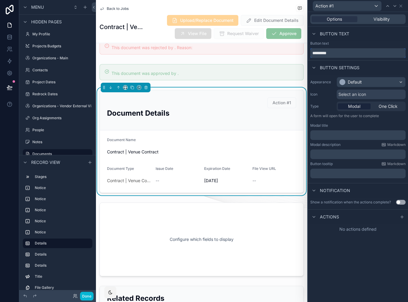
click at [339, 53] on input "*********" at bounding box center [357, 53] width 95 height 10
type input "**********"
click at [380, 21] on span "Visibility" at bounding box center [382, 19] width 16 height 6
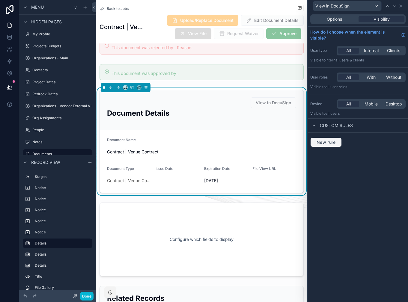
click at [336, 143] on span "New rule" at bounding box center [326, 142] width 24 height 5
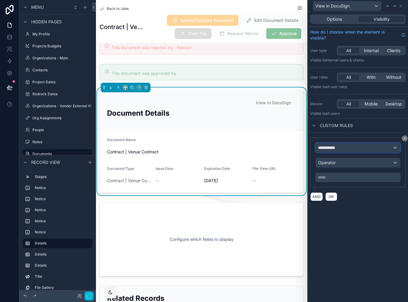
click at [336, 149] on span "**********" at bounding box center [329, 148] width 22 height 6
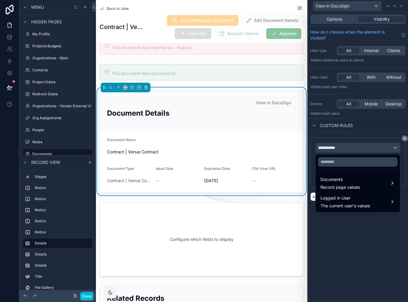
click at [339, 174] on ul "Documents Record page values Logged in User The current user's values" at bounding box center [358, 190] width 84 height 43
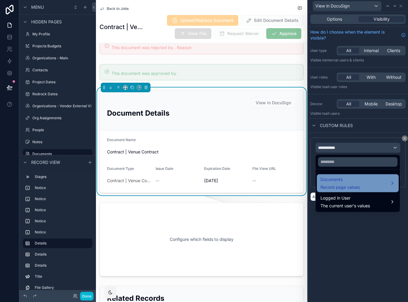
click at [339, 177] on span "Documents" at bounding box center [340, 179] width 39 height 7
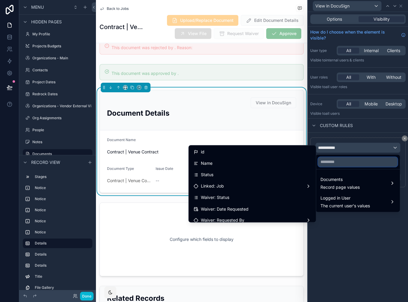
click at [339, 165] on input "text" at bounding box center [357, 162] width 79 height 10
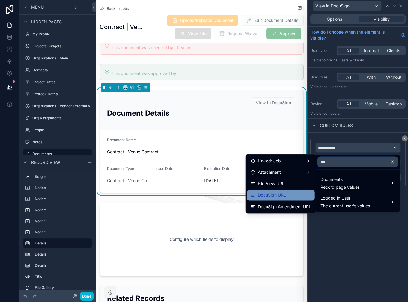
type input "***"
click at [294, 193] on div "DocuSign URL" at bounding box center [281, 195] width 61 height 7
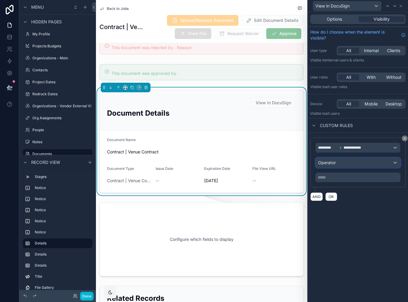
click at [354, 166] on div "Operator" at bounding box center [358, 163] width 85 height 10
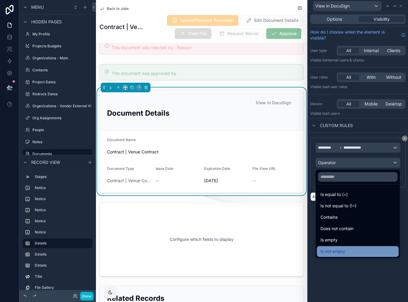
click at [348, 252] on div "Is not empty" at bounding box center [358, 251] width 75 height 7
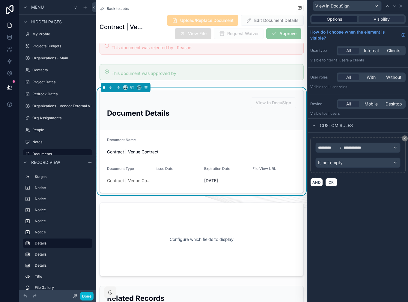
click at [342, 16] on div "Options" at bounding box center [335, 19] width 46 height 6
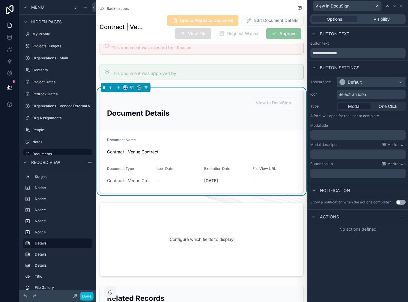
click at [369, 77] on button "Default" at bounding box center [371, 82] width 69 height 10
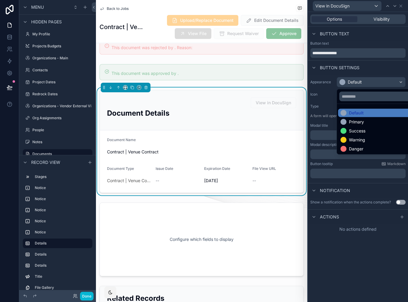
click at [331, 90] on div at bounding box center [358, 151] width 100 height 302
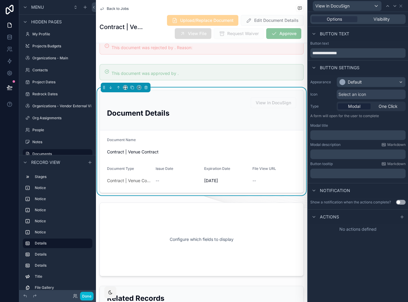
click at [348, 95] on span "Select an icon" at bounding box center [353, 94] width 28 height 6
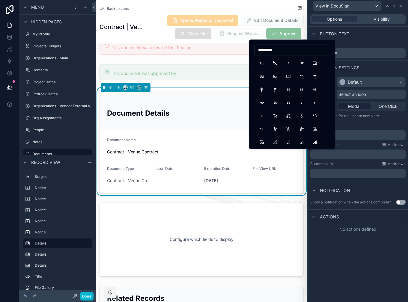
click at [267, 50] on input "*********" at bounding box center [293, 50] width 76 height 8
type input "*"
click at [263, 51] on input "***" at bounding box center [293, 50] width 76 height 8
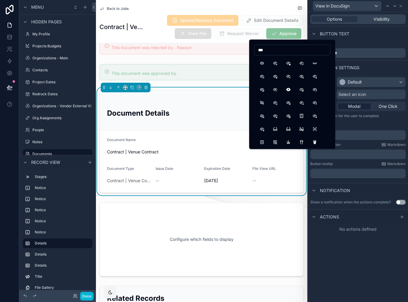
type input "***"
click at [351, 244] on div "**********" at bounding box center [358, 157] width 100 height 290
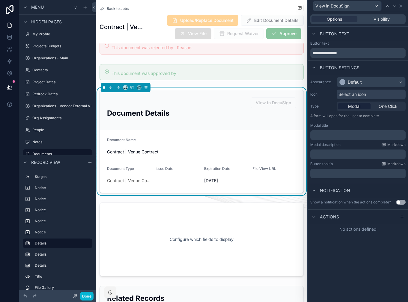
click at [387, 109] on div "Modal One Click" at bounding box center [371, 107] width 69 height 10
click at [385, 106] on span "One Click" at bounding box center [388, 106] width 19 height 6
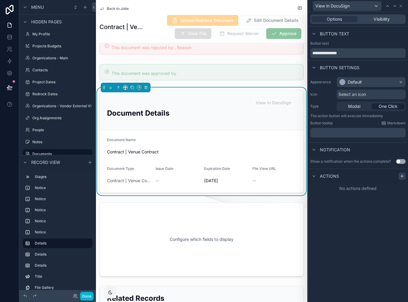
click at [401, 174] on icon at bounding box center [402, 176] width 5 height 5
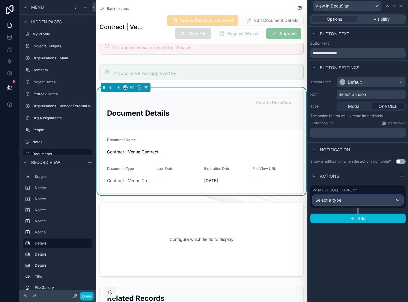
click at [363, 199] on div "Select a type" at bounding box center [358, 201] width 90 height 10
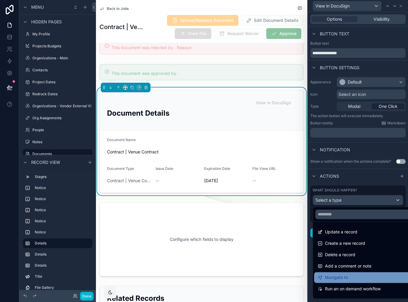
click at [356, 274] on div "Navigate to" at bounding box center [365, 277] width 94 height 7
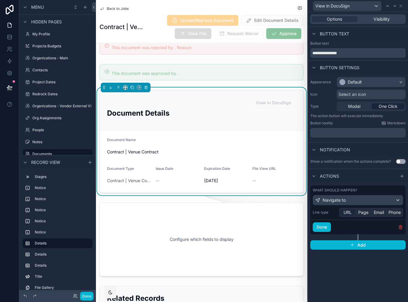
click at [351, 213] on span "URL" at bounding box center [348, 213] width 8 height 6
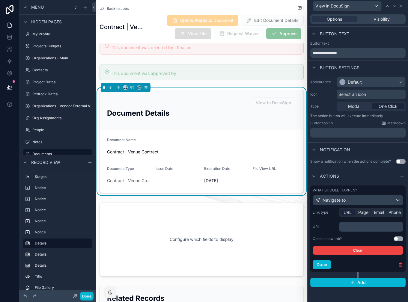
click at [351, 227] on p "﻿" at bounding box center [372, 227] width 61 height 6
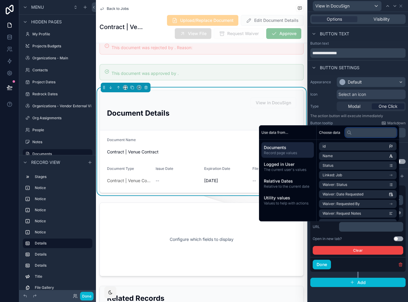
click at [357, 136] on input "text" at bounding box center [371, 133] width 52 height 10
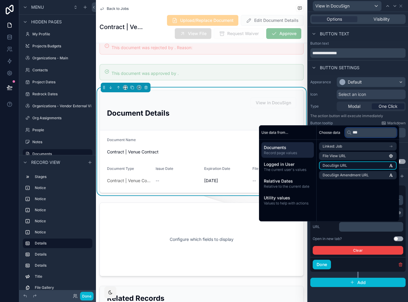
type input "***"
click at [331, 166] on span "DocuSign URL" at bounding box center [335, 165] width 25 height 5
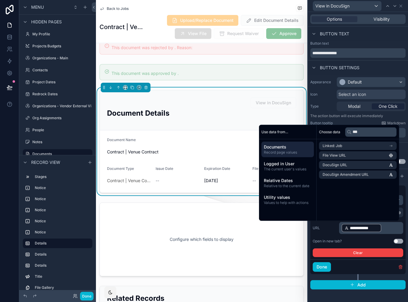
click at [334, 232] on div "**********" at bounding box center [358, 228] width 91 height 12
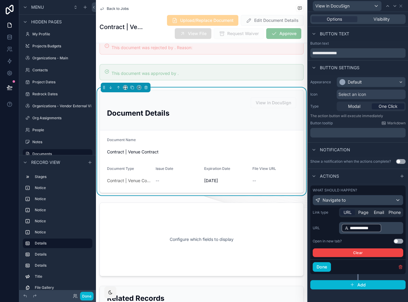
click at [395, 239] on button "Use setting" at bounding box center [399, 241] width 10 height 5
click at [210, 262] on div "scrollable content" at bounding box center [201, 239] width 211 height 79
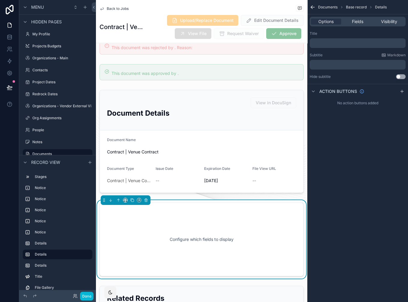
click at [327, 46] on div "﻿" at bounding box center [358, 43] width 96 height 10
click at [327, 43] on p "﻿" at bounding box center [358, 43] width 92 height 5
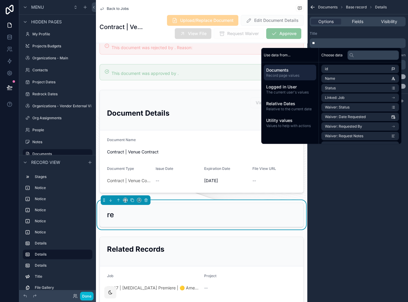
click at [342, 165] on div "Documents Base record Details Options Fields Visibility Title ** Subtitle Markd…" at bounding box center [357, 151] width 101 height 302
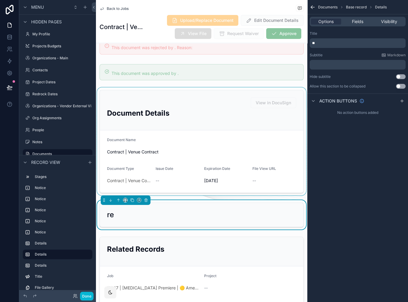
click at [272, 140] on div "scrollable content" at bounding box center [201, 142] width 211 height 108
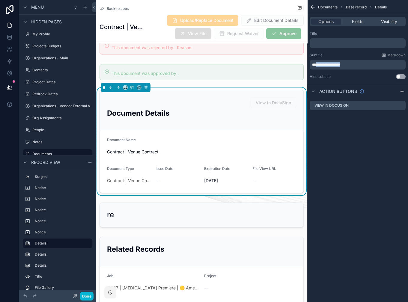
drag, startPoint x: 353, startPoint y: 66, endPoint x: 318, endPoint y: 66, distance: 34.5
click at [318, 66] on p "**********" at bounding box center [358, 64] width 92 height 5
click at [324, 41] on p "﻿" at bounding box center [358, 43] width 92 height 5
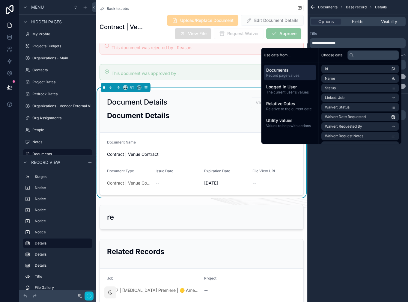
click at [355, 37] on div "**********" at bounding box center [358, 39] width 96 height 17
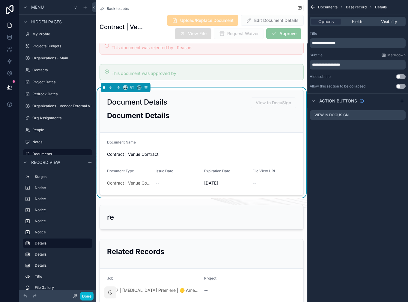
click at [353, 61] on div "**********" at bounding box center [358, 65] width 96 height 10
click at [352, 64] on p "**********" at bounding box center [358, 64] width 92 height 5
drag, startPoint x: 354, startPoint y: 64, endPoint x: 294, endPoint y: 64, distance: 60.9
click at [294, 64] on div "REDROCK LIVE ⌥ 1 Home Vendor Home Onboarding Projects Requests Jobs Finance Tea…" at bounding box center [252, 151] width 312 height 302
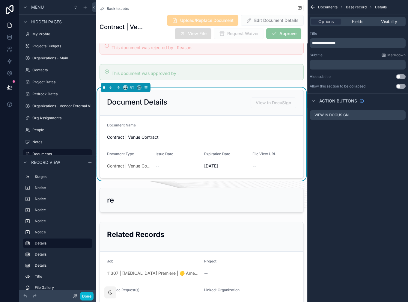
click at [335, 193] on div "**********" at bounding box center [357, 151] width 101 height 302
click at [337, 156] on div "**********" at bounding box center [357, 151] width 101 height 302
click at [332, 143] on div "**********" at bounding box center [357, 151] width 101 height 302
click at [268, 253] on div "scrollable content" at bounding box center [201, 268] width 211 height 97
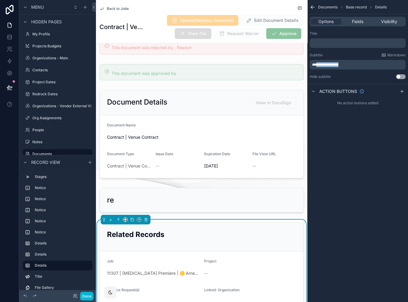
drag, startPoint x: 348, startPoint y: 64, endPoint x: 318, endPoint y: 64, distance: 29.1
click at [318, 64] on p "**********" at bounding box center [358, 64] width 92 height 5
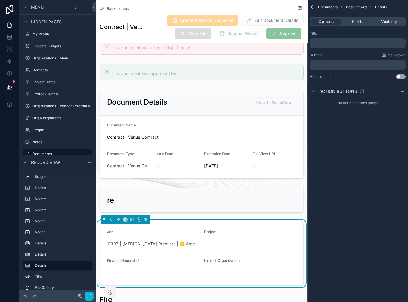
click at [350, 43] on p "﻿" at bounding box center [358, 43] width 92 height 5
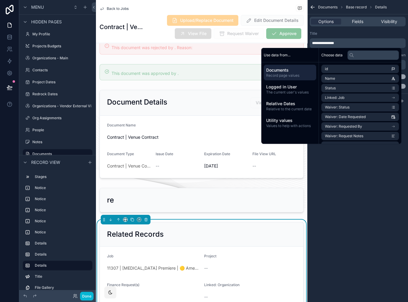
click at [359, 243] on div "**********" at bounding box center [357, 151] width 101 height 302
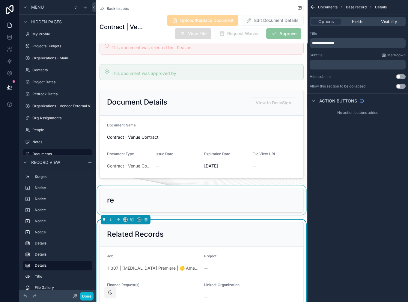
click at [273, 189] on div "scrollable content" at bounding box center [201, 200] width 211 height 29
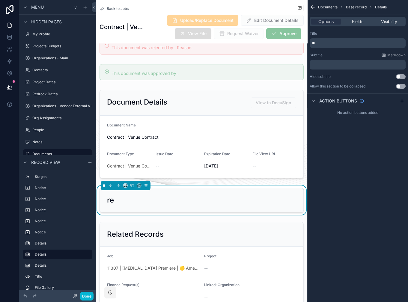
click at [329, 41] on p "**" at bounding box center [358, 43] width 92 height 5
click at [339, 183] on div "**********" at bounding box center [357, 151] width 101 height 302
click at [387, 22] on span "Visibility" at bounding box center [389, 22] width 16 height 6
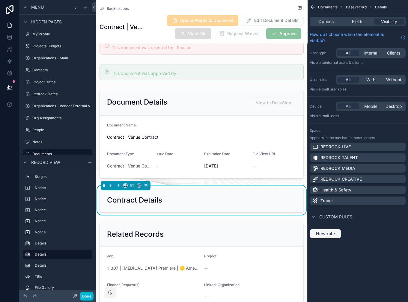
click at [329, 231] on button "New rule" at bounding box center [325, 234] width 31 height 10
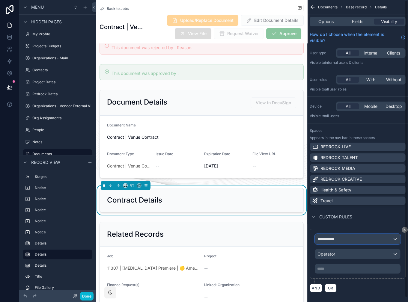
click at [329, 236] on span "**********" at bounding box center [329, 239] width 22 height 6
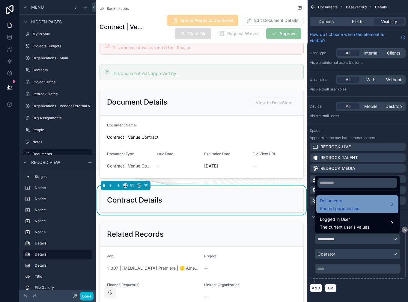
click at [346, 207] on span "Record page values" at bounding box center [339, 208] width 39 height 6
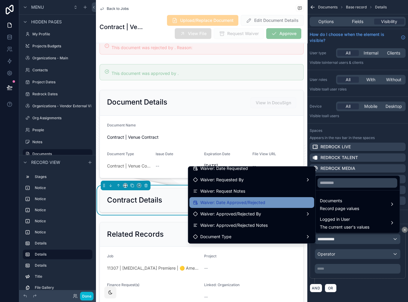
scroll to position [70, 0]
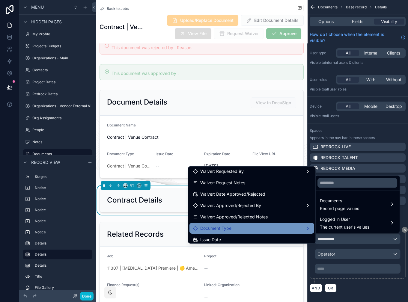
click at [253, 227] on div "Document Type" at bounding box center [252, 228] width 118 height 7
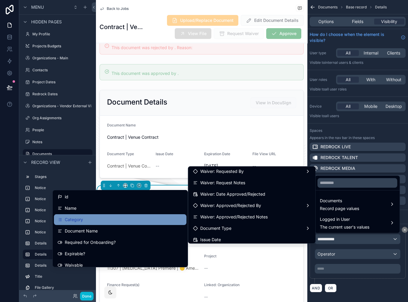
click at [134, 219] on div "Category" at bounding box center [120, 219] width 125 height 7
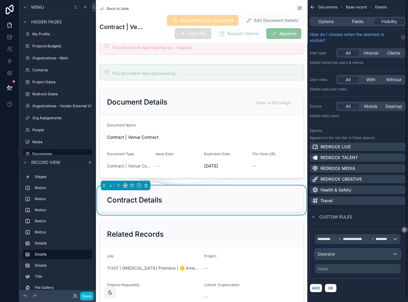
click at [339, 253] on div "Operator" at bounding box center [357, 255] width 85 height 10
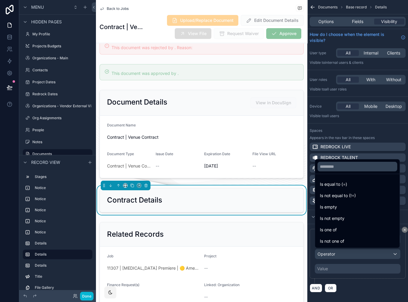
click at [345, 232] on div "Is one of" at bounding box center [357, 229] width 75 height 7
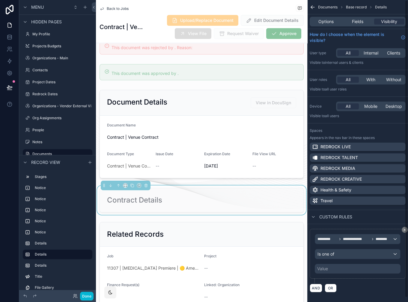
click at [337, 271] on div "Value" at bounding box center [358, 269] width 86 height 10
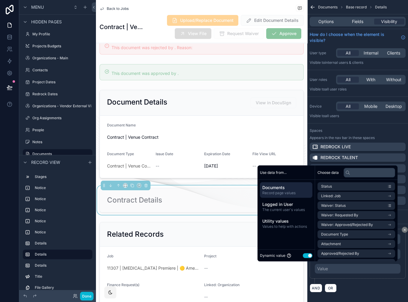
click at [305, 254] on button "Use setting" at bounding box center [308, 255] width 10 height 5
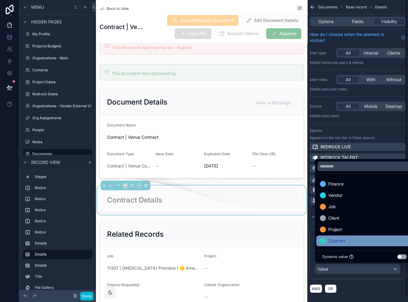
click at [345, 242] on span "Contract" at bounding box center [336, 241] width 17 height 7
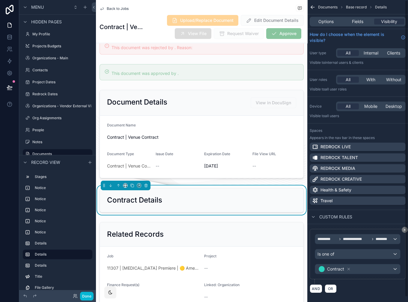
click at [358, 25] on div "Options Fields Visibility" at bounding box center [358, 22] width 96 height 10
click at [360, 22] on span "Fields" at bounding box center [357, 22] width 11 height 6
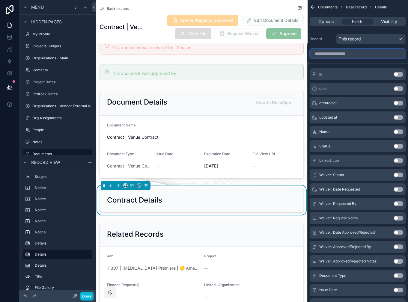
drag, startPoint x: 352, startPoint y: 54, endPoint x: 352, endPoint y: 50, distance: 3.6
click at [352, 54] on input "scrollable content" at bounding box center [358, 54] width 96 height 10
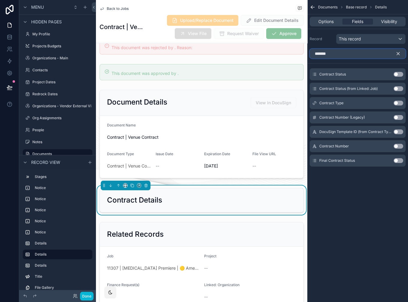
type input "*******"
click at [399, 104] on button "Use setting" at bounding box center [399, 103] width 10 height 5
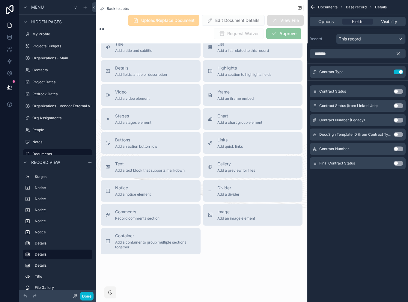
scroll to position [138, 0]
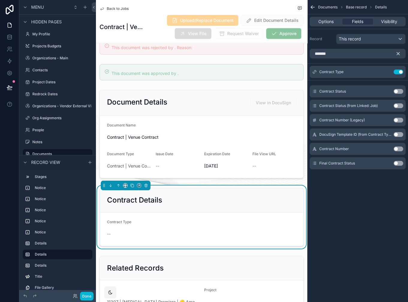
click at [399, 88] on div "Contract Status Use setting" at bounding box center [358, 91] width 96 height 12
click at [398, 92] on button "Use setting" at bounding box center [399, 91] width 10 height 5
click at [388, 175] on div "******* Contract Type Use setting Contract Status Use setting Contract Status (…" at bounding box center [357, 111] width 101 height 130
click at [378, 193] on div "Documents Base record Details Options Fields Visibility Record This record ****…" at bounding box center [357, 151] width 101 height 302
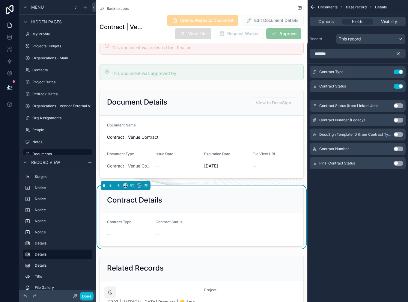
click at [397, 51] on icon "scrollable content" at bounding box center [398, 53] width 5 height 5
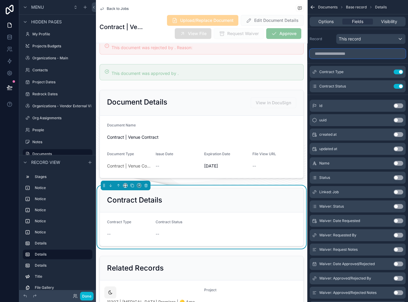
click at [370, 52] on input "scrollable content" at bounding box center [358, 54] width 96 height 10
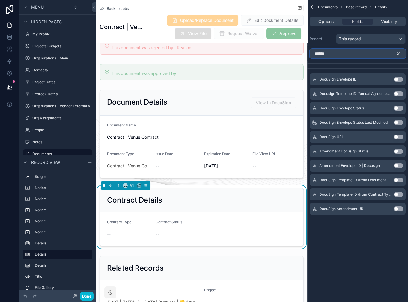
type input "******"
click at [396, 151] on button "Use setting" at bounding box center [399, 151] width 10 height 5
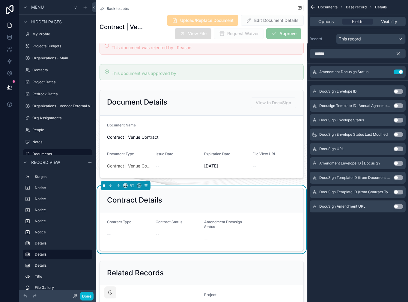
click at [399, 51] on icon "scrollable content" at bounding box center [398, 53] width 5 height 5
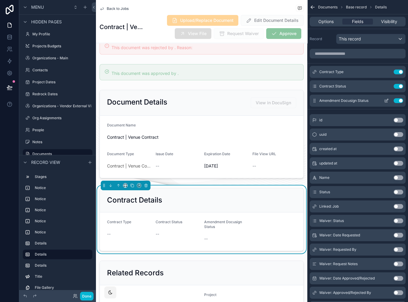
click at [388, 98] on icon "scrollable content" at bounding box center [386, 100] width 5 height 5
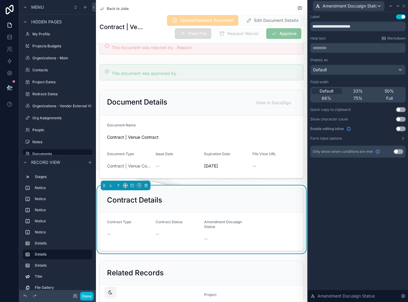
click at [396, 154] on button "Use setting" at bounding box center [399, 151] width 10 height 5
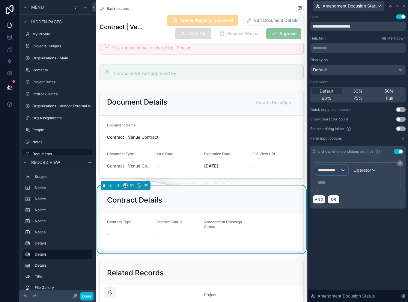
click at [341, 168] on div "**********" at bounding box center [332, 171] width 32 height 10
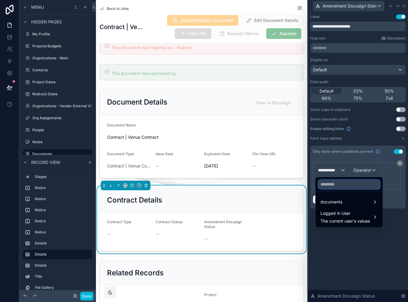
click at [335, 186] on input "text" at bounding box center [349, 185] width 62 height 10
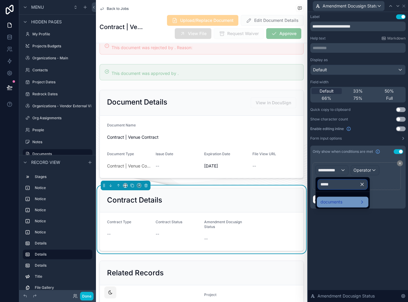
type input "*****"
click at [338, 199] on span "documents" at bounding box center [332, 202] width 22 height 7
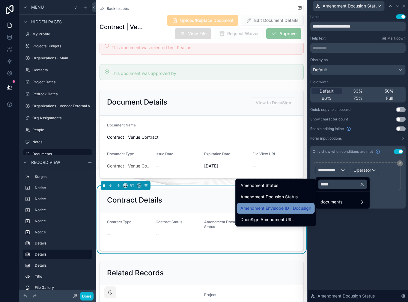
click at [306, 207] on span "Amendment Envelope ID | Docusign" at bounding box center [276, 208] width 71 height 7
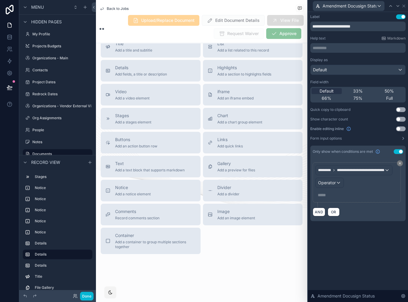
scroll to position [118, 0]
click at [333, 184] on span "Operator" at bounding box center [327, 183] width 18 height 5
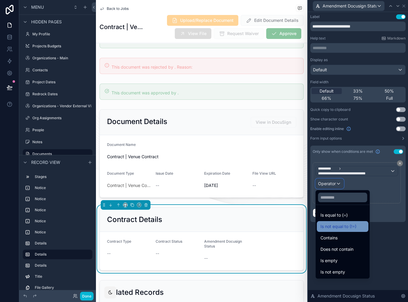
scroll to position [138, 0]
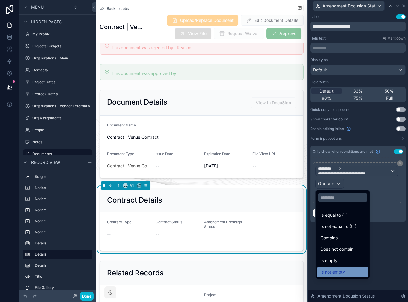
click at [336, 267] on div "Is not empty" at bounding box center [343, 272] width 52 height 11
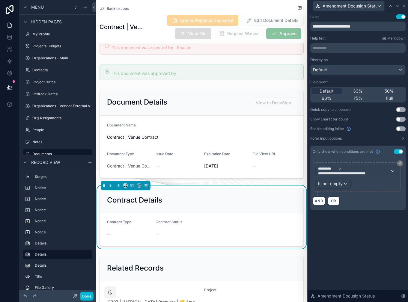
click at [335, 250] on div "**********" at bounding box center [358, 157] width 100 height 290
click at [336, 240] on div "**********" at bounding box center [358, 157] width 100 height 290
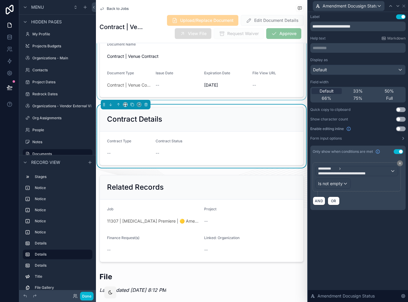
scroll to position [226, 0]
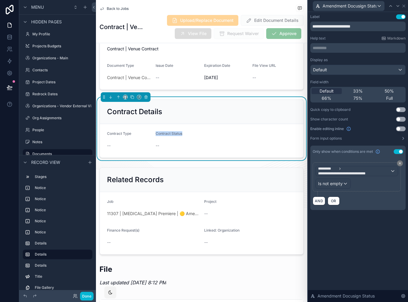
drag, startPoint x: 266, startPoint y: 130, endPoint x: 281, endPoint y: 132, distance: 15.1
click at [281, 132] on form "Contract Type -- Contract Status --" at bounding box center [202, 141] width 204 height 34
click at [197, 140] on div "Contract Status --" at bounding box center [178, 140] width 44 height 19
click at [403, 6] on icon at bounding box center [404, 6] width 5 height 5
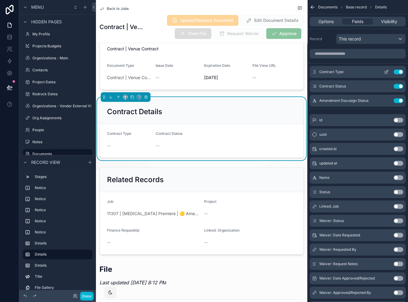
click at [385, 74] on div "Contract Type Use setting" at bounding box center [358, 72] width 96 height 12
click at [386, 73] on icon "scrollable content" at bounding box center [386, 72] width 3 height 3
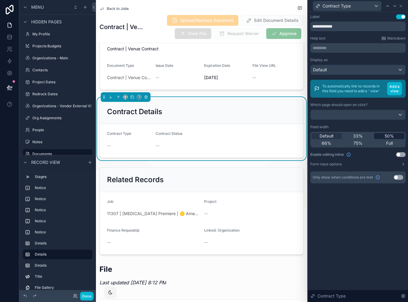
click at [382, 133] on div "50%" at bounding box center [389, 136] width 30 height 6
click at [394, 7] on icon at bounding box center [395, 6] width 5 height 5
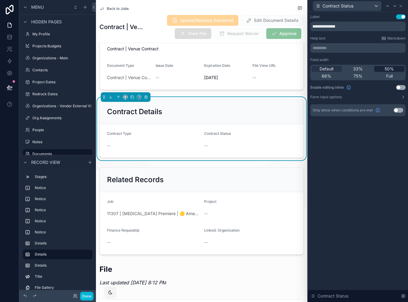
click at [387, 69] on span "50%" at bounding box center [389, 69] width 9 height 6
click at [172, 108] on div "Contract Details" at bounding box center [201, 112] width 189 height 10
click at [402, 5] on icon at bounding box center [401, 6] width 2 height 2
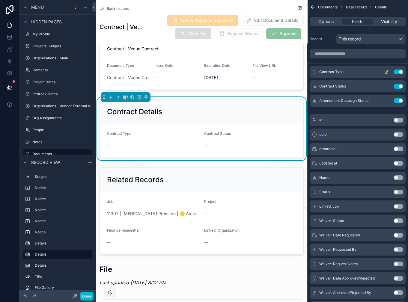
click at [386, 72] on icon "scrollable content" at bounding box center [386, 72] width 5 height 5
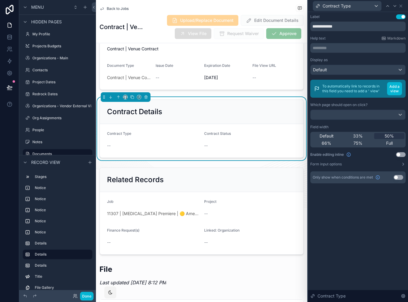
click at [372, 196] on div "**********" at bounding box center [358, 105] width 100 height 186
click at [395, 6] on icon at bounding box center [395, 5] width 2 height 1
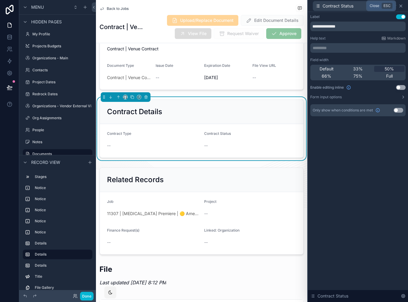
click at [401, 5] on icon at bounding box center [401, 6] width 5 height 5
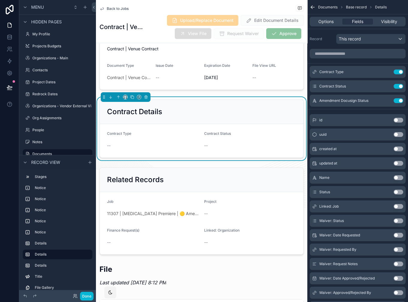
click at [330, 16] on div "Options Fields Visibility" at bounding box center [357, 21] width 101 height 14
click at [328, 24] on span "Options" at bounding box center [325, 22] width 15 height 6
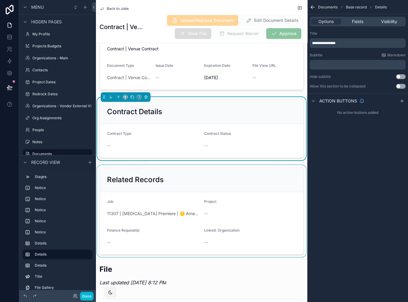
click at [235, 193] on div "scrollable content" at bounding box center [201, 211] width 211 height 92
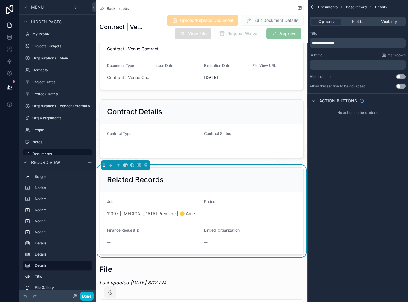
click at [400, 85] on button "Use setting" at bounding box center [401, 86] width 10 height 5
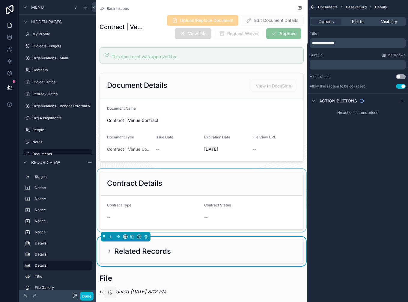
scroll to position [165, 0]
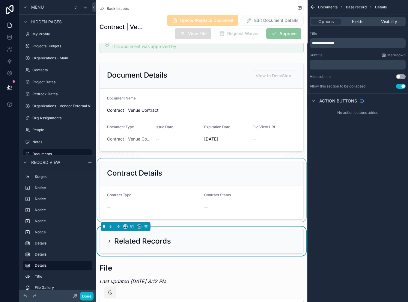
click at [242, 179] on div "scrollable content" at bounding box center [201, 190] width 211 height 63
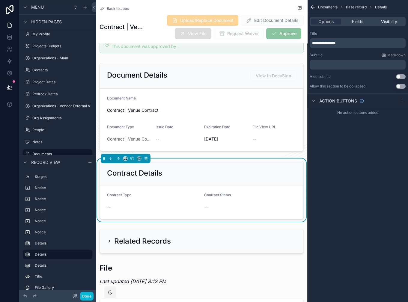
click at [310, 147] on div "**********" at bounding box center [357, 151] width 101 height 302
click at [325, 141] on div "**********" at bounding box center [357, 151] width 101 height 302
click at [401, 99] on icon "scrollable content" at bounding box center [402, 101] width 5 height 5
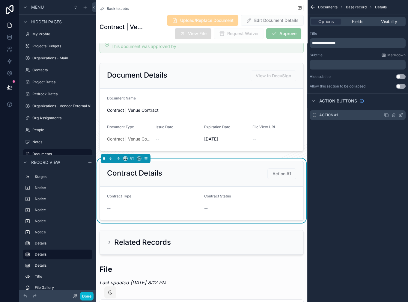
click at [401, 114] on icon "scrollable content" at bounding box center [401, 114] width 2 height 2
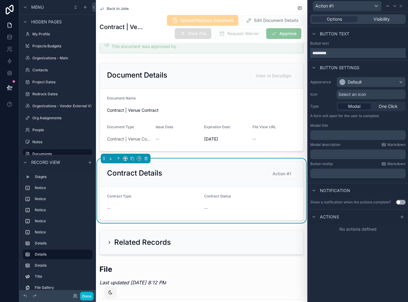
click at [349, 51] on input "*********" at bounding box center [357, 53] width 95 height 10
type input "****"
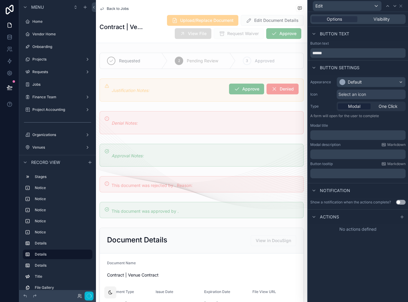
scroll to position [165, 0]
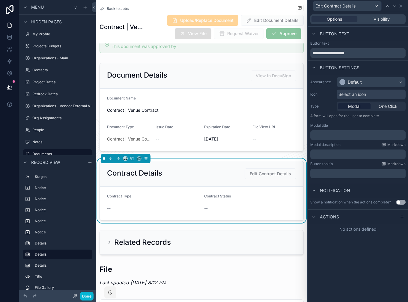
type input "**********"
click at [354, 86] on div "Default" at bounding box center [371, 82] width 68 height 10
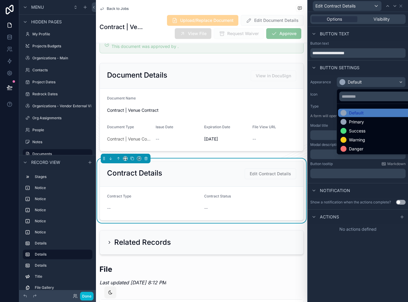
click at [328, 92] on div at bounding box center [358, 151] width 100 height 302
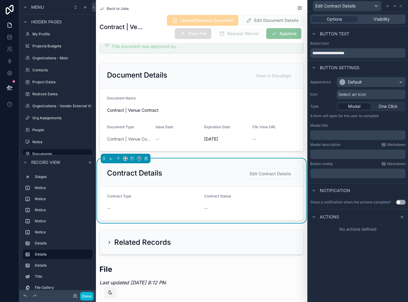
click at [345, 94] on span "Select an icon" at bounding box center [353, 94] width 28 height 6
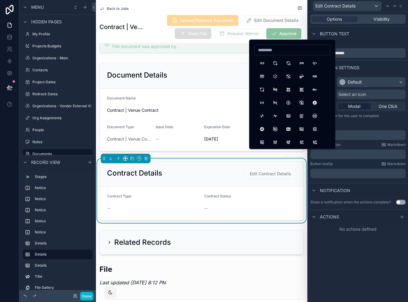
type input "*"
click at [274, 52] on input "****" at bounding box center [293, 50] width 76 height 8
type input "***"
click at [262, 62] on button "Pencil" at bounding box center [262, 63] width 11 height 11
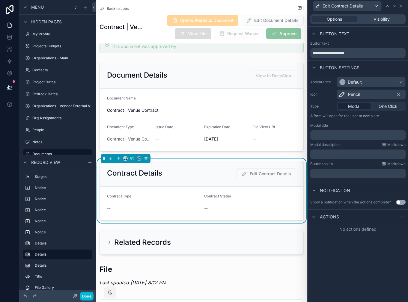
click at [349, 135] on p "﻿" at bounding box center [359, 135] width 92 height 6
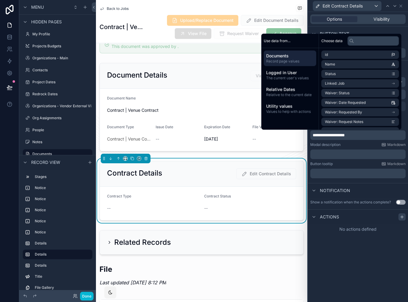
click at [402, 215] on icon at bounding box center [402, 217] width 5 height 5
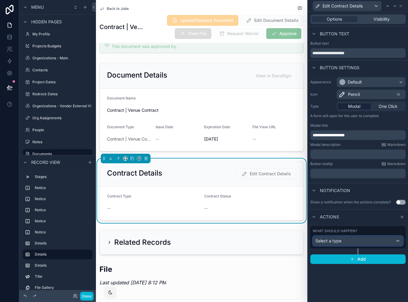
click at [352, 236] on div "Select a type" at bounding box center [358, 241] width 90 height 10
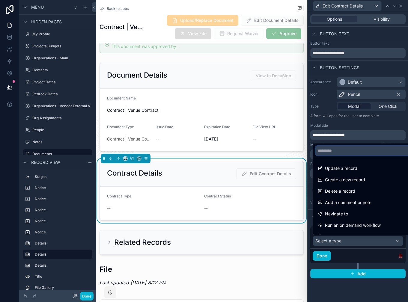
click at [358, 154] on input "text" at bounding box center [364, 151] width 99 height 10
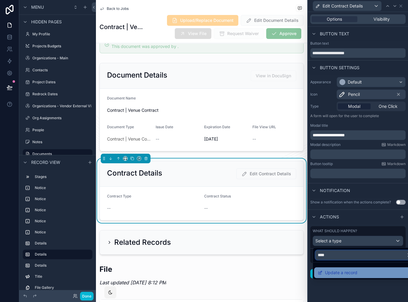
type input "****"
click at [346, 270] on span "Update a record" at bounding box center [341, 272] width 32 height 7
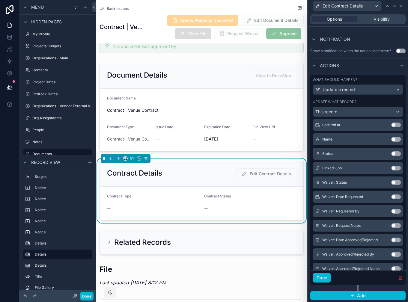
scroll to position [95, 0]
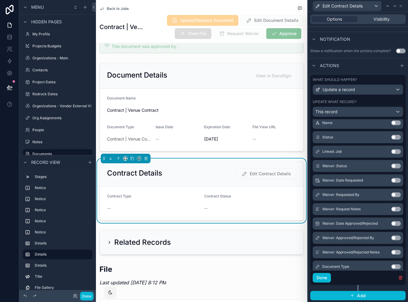
click at [351, 102] on label "Update what record?" at bounding box center [335, 102] width 44 height 5
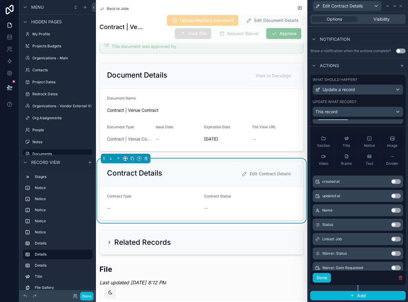
scroll to position [1, 0]
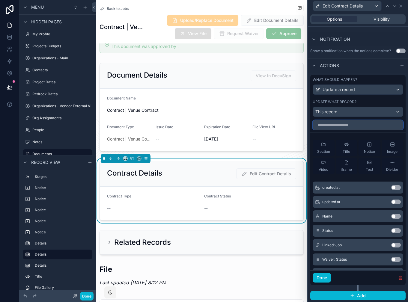
click at [344, 124] on input "text" at bounding box center [358, 125] width 91 height 10
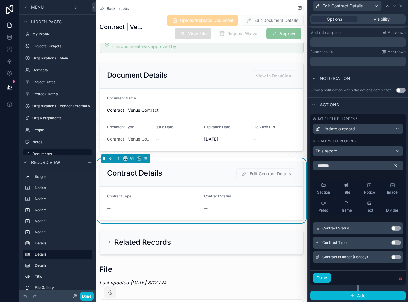
click at [395, 242] on button "Use setting" at bounding box center [396, 243] width 10 height 5
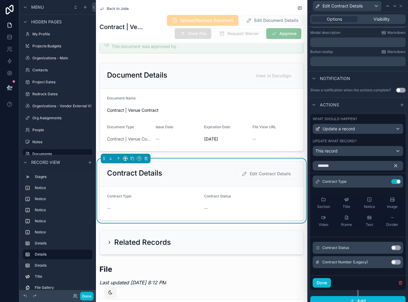
click at [397, 246] on button "Use setting" at bounding box center [396, 248] width 10 height 5
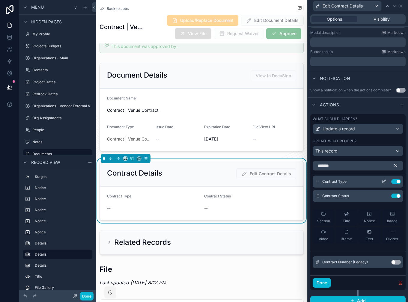
click at [382, 184] on div "Contract Type Use setting" at bounding box center [358, 182] width 91 height 12
click at [384, 181] on icon at bounding box center [384, 181] width 5 height 5
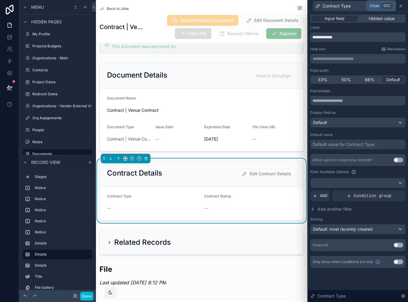
click at [402, 7] on icon at bounding box center [401, 6] width 5 height 5
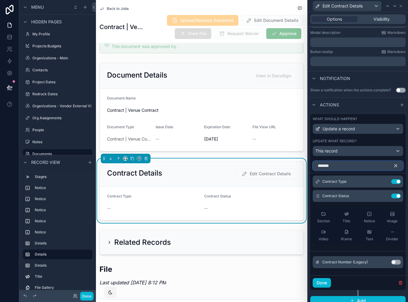
click at [356, 167] on input "*******" at bounding box center [358, 166] width 91 height 10
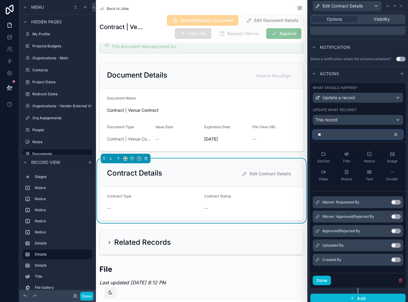
scroll to position [146, 0]
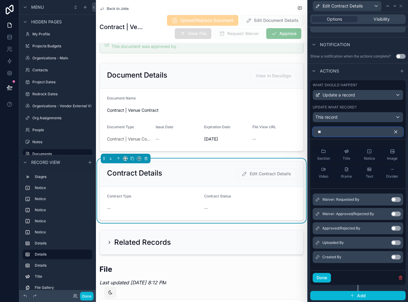
type input "**"
click at [394, 243] on button "Use setting" at bounding box center [396, 243] width 10 height 5
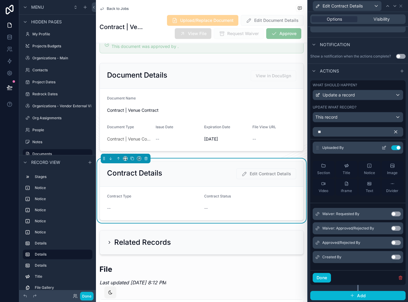
click at [383, 149] on icon at bounding box center [384, 148] width 3 height 3
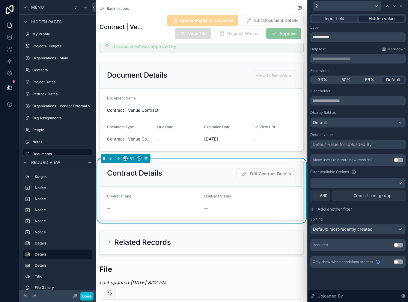
click at [375, 19] on span "Hidden value" at bounding box center [382, 19] width 26 height 6
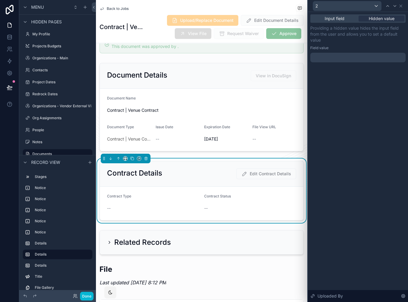
click at [363, 56] on div at bounding box center [357, 58] width 95 height 10
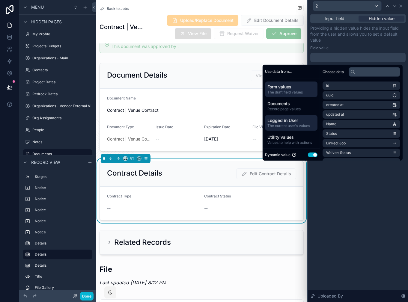
click at [289, 119] on span "Logged in User" at bounding box center [292, 120] width 48 height 6
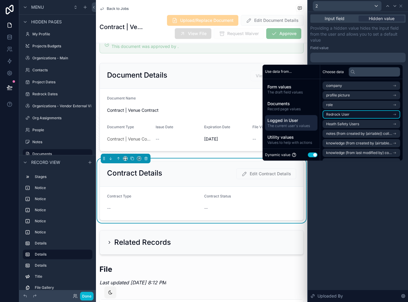
click at [339, 115] on span "Redrock User" at bounding box center [337, 114] width 23 height 5
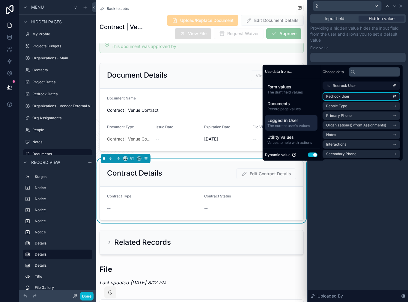
click at [346, 98] on li "Redrock User" at bounding box center [362, 96] width 78 height 8
click at [334, 193] on div "**********" at bounding box center [358, 157] width 100 height 290
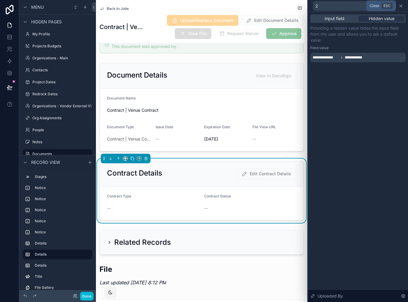
click at [401, 7] on icon at bounding box center [401, 6] width 5 height 5
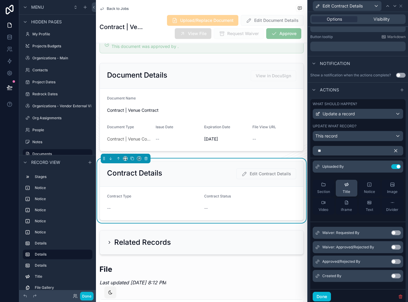
scroll to position [127, 0]
click at [395, 151] on icon "button" at bounding box center [395, 150] width 5 height 5
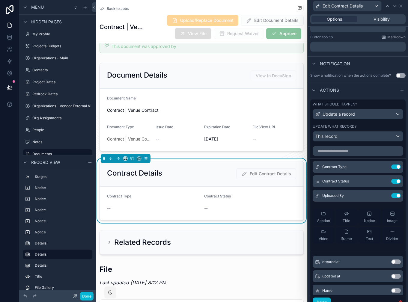
click at [382, 16] on div "Options Visibility" at bounding box center [357, 19] width 95 height 10
click at [380, 19] on span "Visibility" at bounding box center [382, 19] width 16 height 6
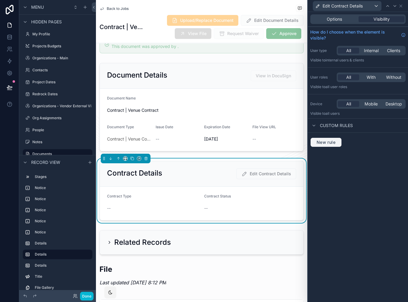
click at [337, 138] on button "New rule" at bounding box center [325, 143] width 31 height 10
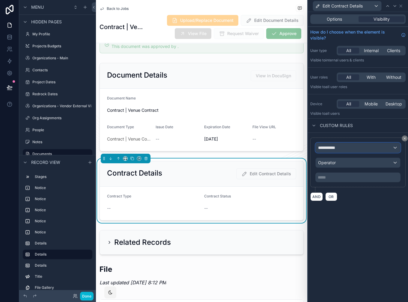
click at [343, 145] on div "**********" at bounding box center [358, 148] width 85 height 10
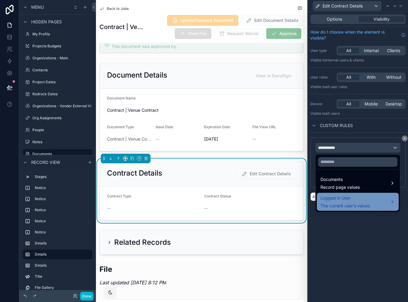
click at [343, 196] on span "Logged in User" at bounding box center [345, 198] width 49 height 7
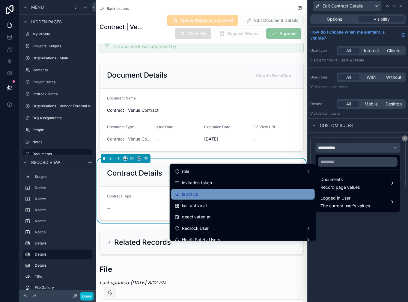
scroll to position [94, 0]
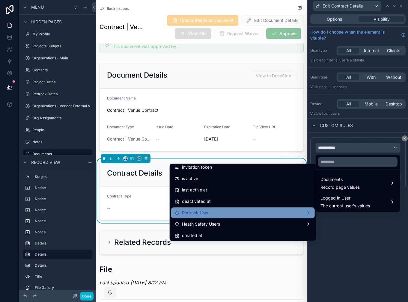
click at [240, 214] on div "Redrock User" at bounding box center [243, 212] width 136 height 7
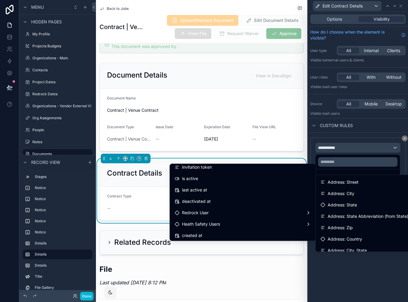
scroll to position [363, 0]
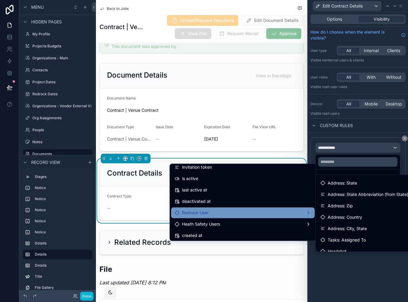
click at [307, 212] on div "Redrock User" at bounding box center [243, 212] width 136 height 7
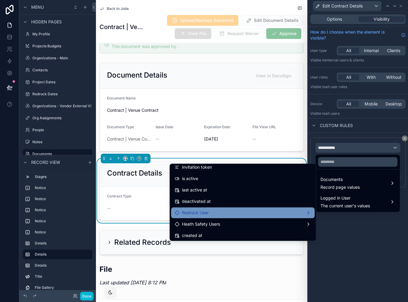
click at [299, 213] on div "Redrock User" at bounding box center [243, 212] width 136 height 7
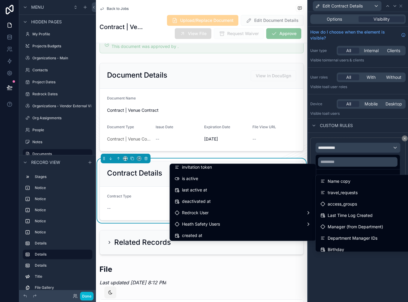
scroll to position [708, 0]
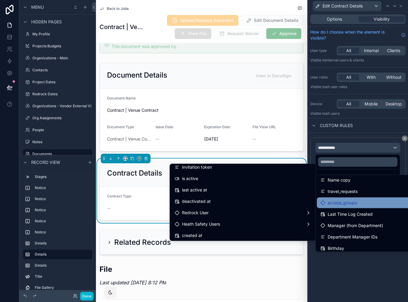
click at [347, 204] on span "access_groups" at bounding box center [342, 202] width 29 height 7
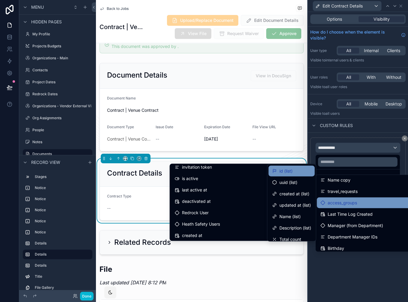
click at [295, 172] on div "id (list)" at bounding box center [291, 171] width 39 height 7
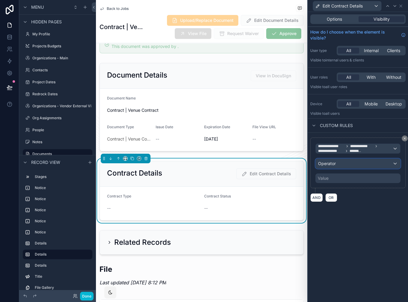
click at [351, 162] on div "Operator" at bounding box center [358, 164] width 85 height 10
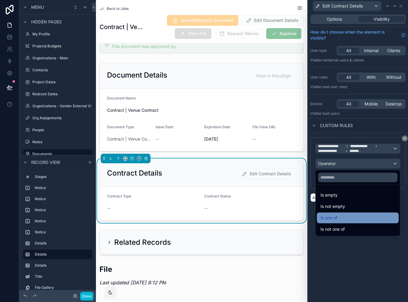
click at [350, 217] on div "Is one of" at bounding box center [358, 217] width 75 height 7
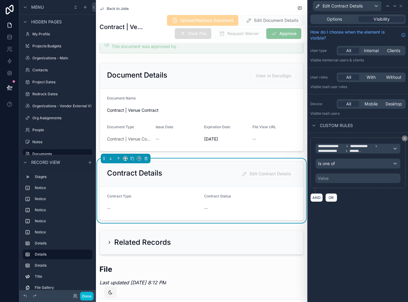
click at [353, 180] on div "Value" at bounding box center [357, 179] width 85 height 10
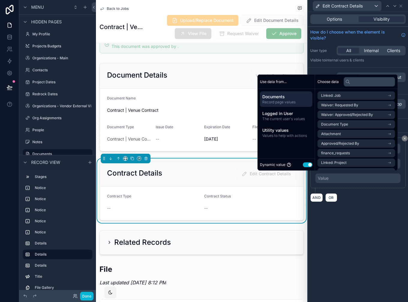
click at [304, 166] on button "Use setting" at bounding box center [308, 164] width 10 height 5
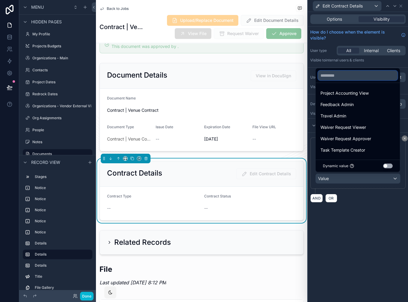
click at [339, 75] on input "text" at bounding box center [357, 76] width 79 height 10
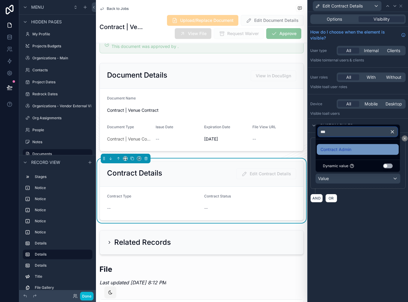
type input "***"
click at [345, 148] on span "Contract Admin" at bounding box center [336, 149] width 31 height 7
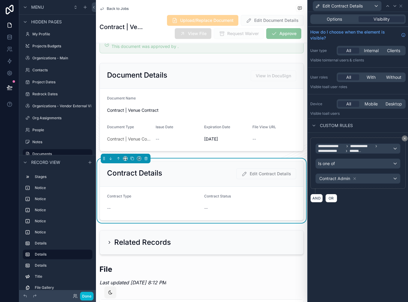
click at [352, 241] on div "**********" at bounding box center [358, 157] width 100 height 290
click at [87, 294] on button "Done" at bounding box center [86, 296] width 13 height 9
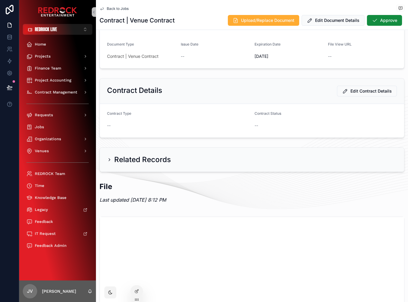
scroll to position [58, 0]
click at [368, 94] on button "Edit Contract Details" at bounding box center [367, 90] width 63 height 11
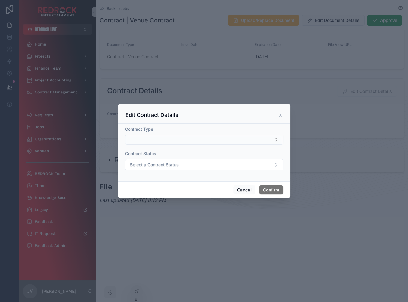
click at [173, 140] on button "Select Button" at bounding box center [204, 140] width 158 height 10
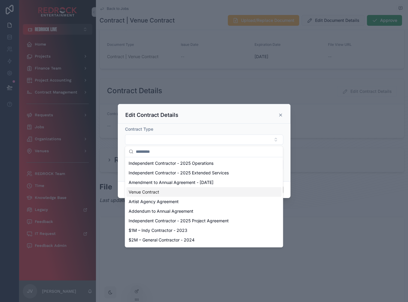
click at [179, 194] on div "Venue Contract" at bounding box center [203, 192] width 155 height 10
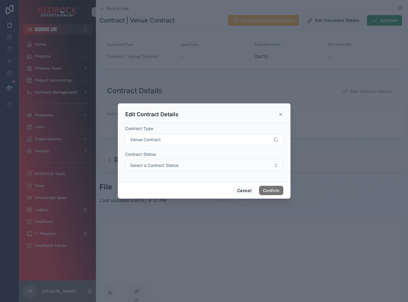
click at [194, 163] on button "Select a Contract Status" at bounding box center [204, 165] width 158 height 11
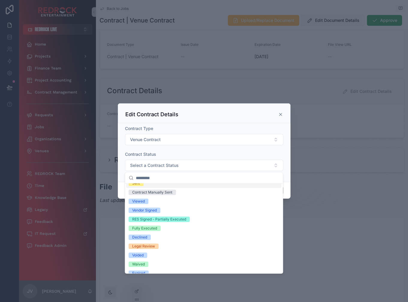
scroll to position [31, 0]
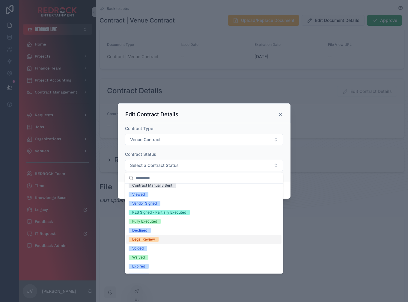
click at [153, 239] on div "Legal Review" at bounding box center [143, 239] width 23 height 5
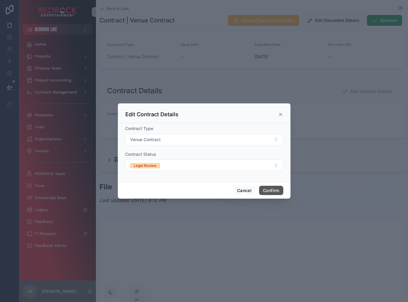
click at [271, 190] on button "Confirm" at bounding box center [271, 191] width 24 height 10
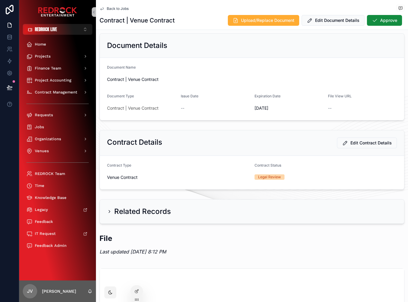
scroll to position [0, 0]
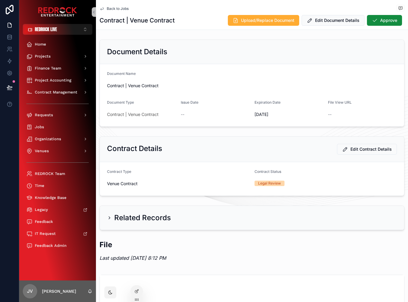
click at [232, 154] on div "Contract Details Edit Contract Details" at bounding box center [252, 149] width 290 height 11
click at [329, 20] on span "Edit Document Details" at bounding box center [337, 20] width 46 height 6
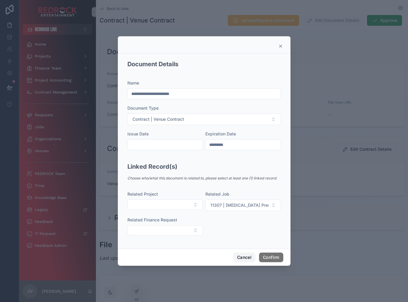
click at [245, 256] on button "Cancel" at bounding box center [244, 258] width 22 height 10
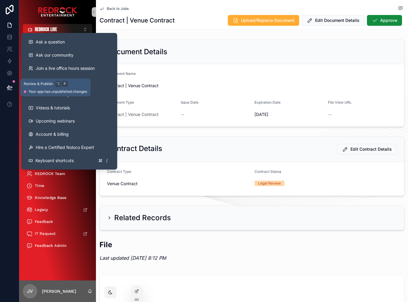
click at [6, 91] on button at bounding box center [9, 87] width 13 height 17
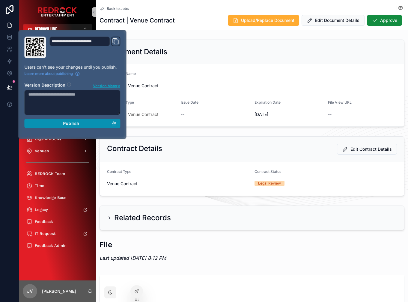
click at [115, 125] on div "Publish" at bounding box center [72, 123] width 88 height 5
